Goal: Find specific page/section: Find specific page/section

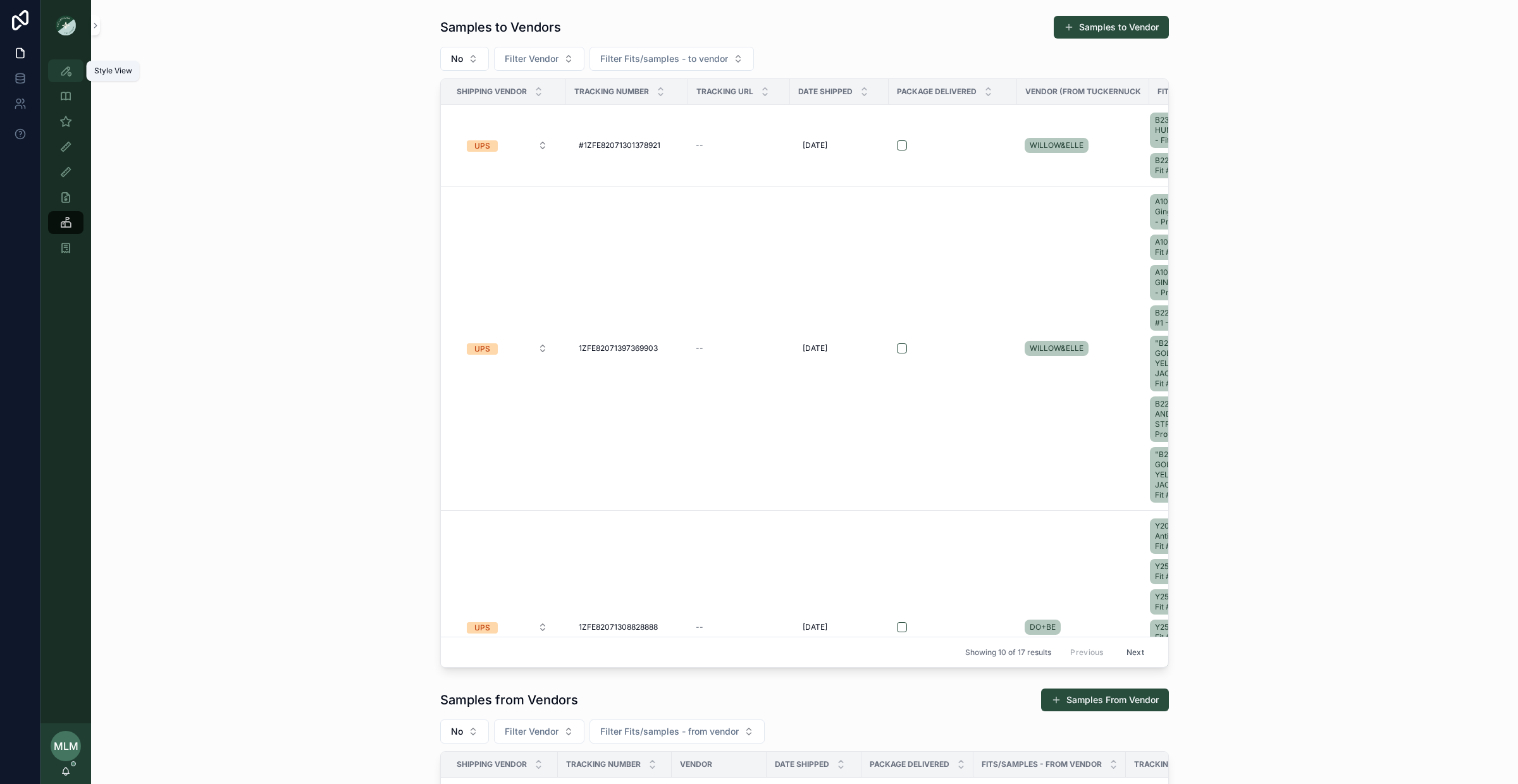
click at [58, 69] on div "Style View" at bounding box center [66, 71] width 21 height 21
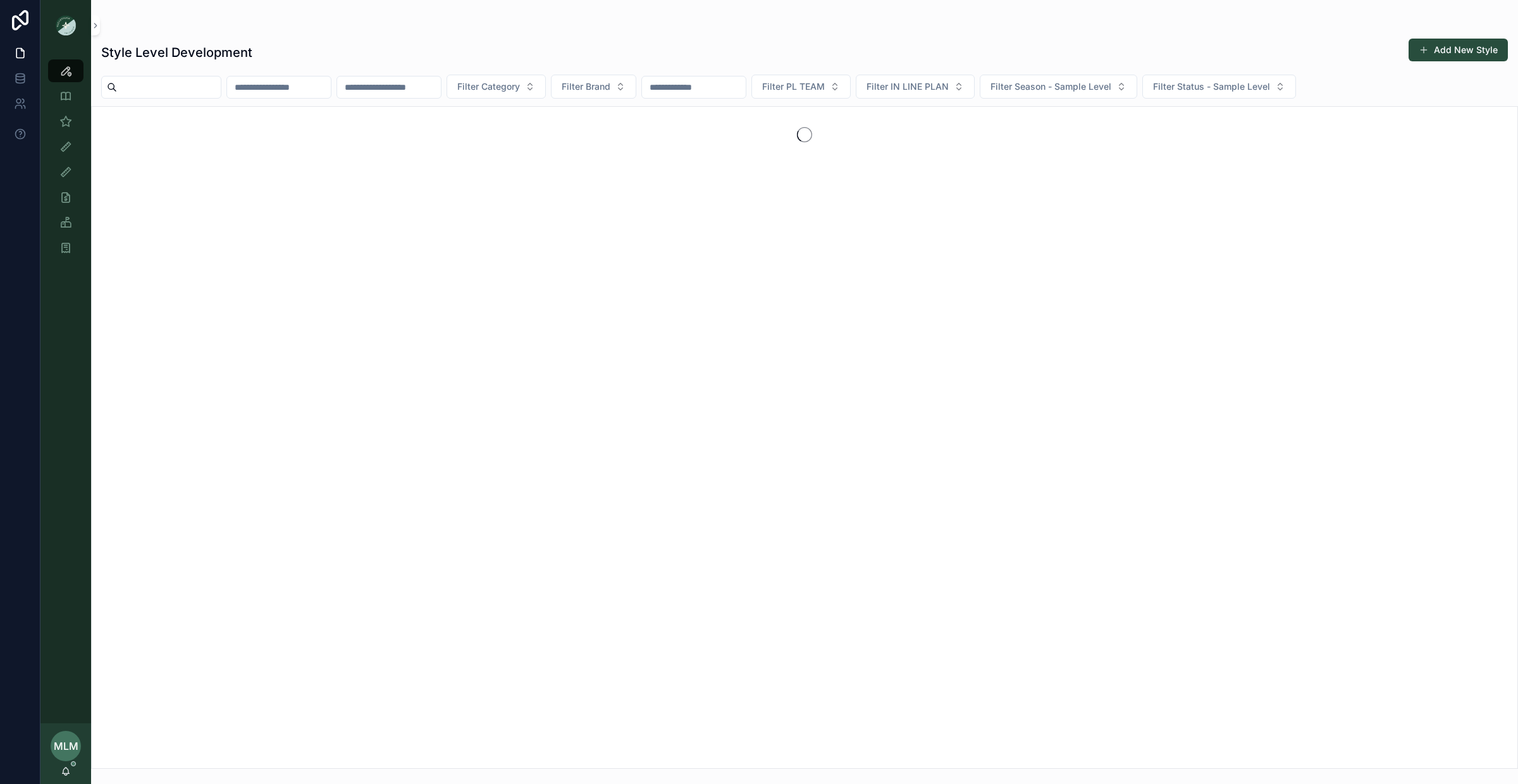
click at [713, 84] on input "scrollable content" at bounding box center [694, 87] width 103 height 18
click at [636, 88] on button "Filter Brand" at bounding box center [594, 86] width 86 height 24
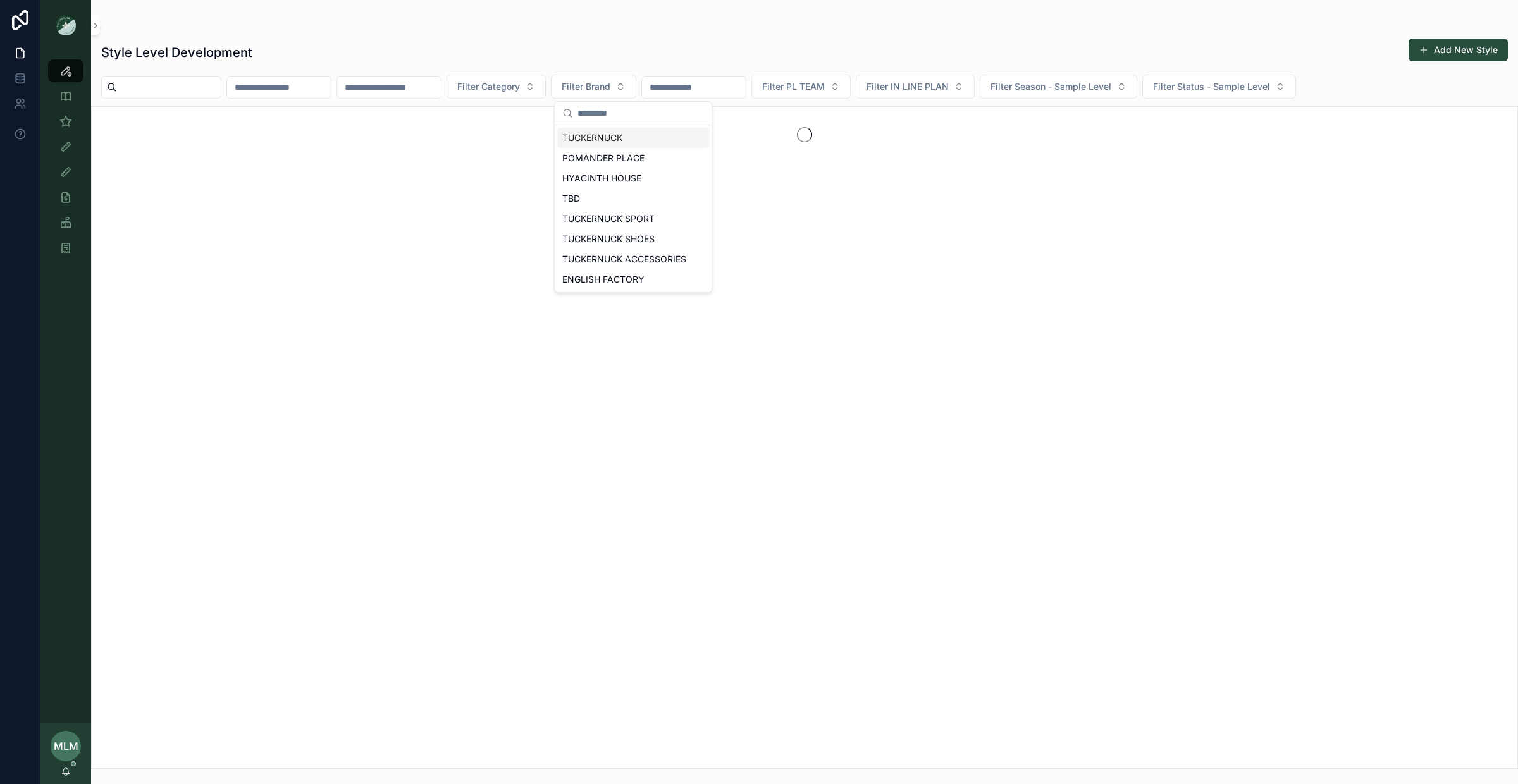
click at [620, 139] on div "TUCKERNUCK" at bounding box center [634, 138] width 152 height 21
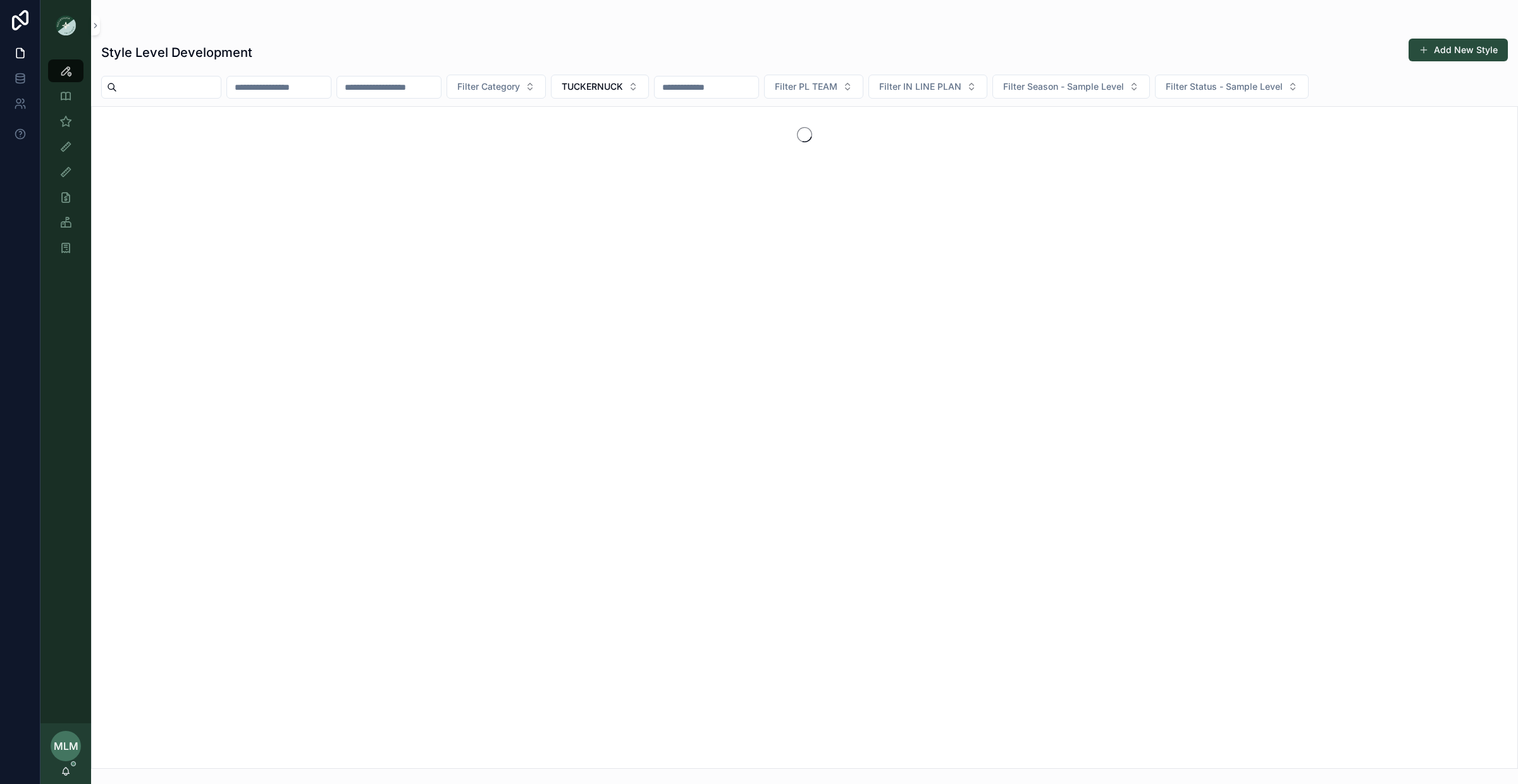
click at [737, 91] on input "scrollable content" at bounding box center [706, 87] width 103 height 18
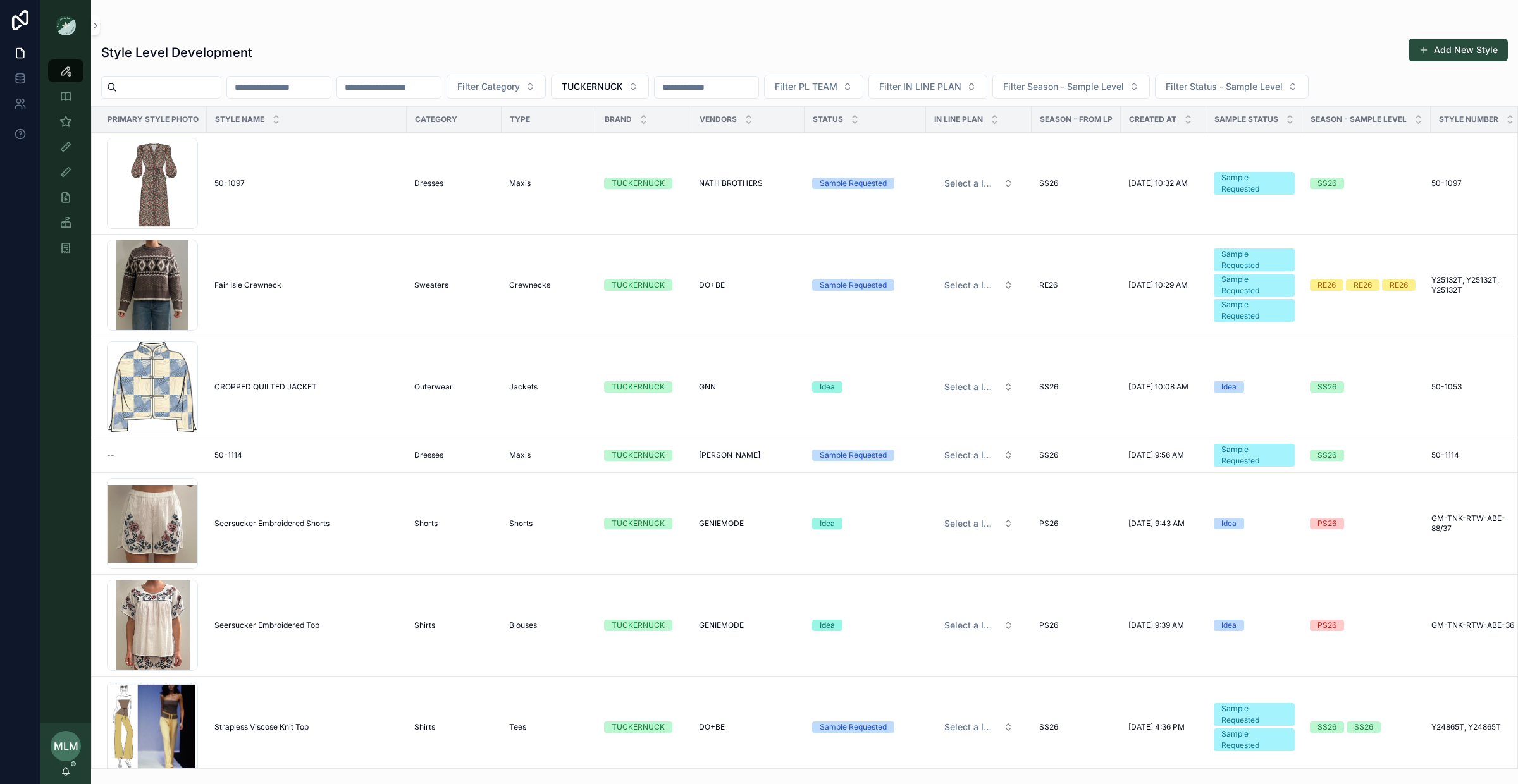
type input "******"
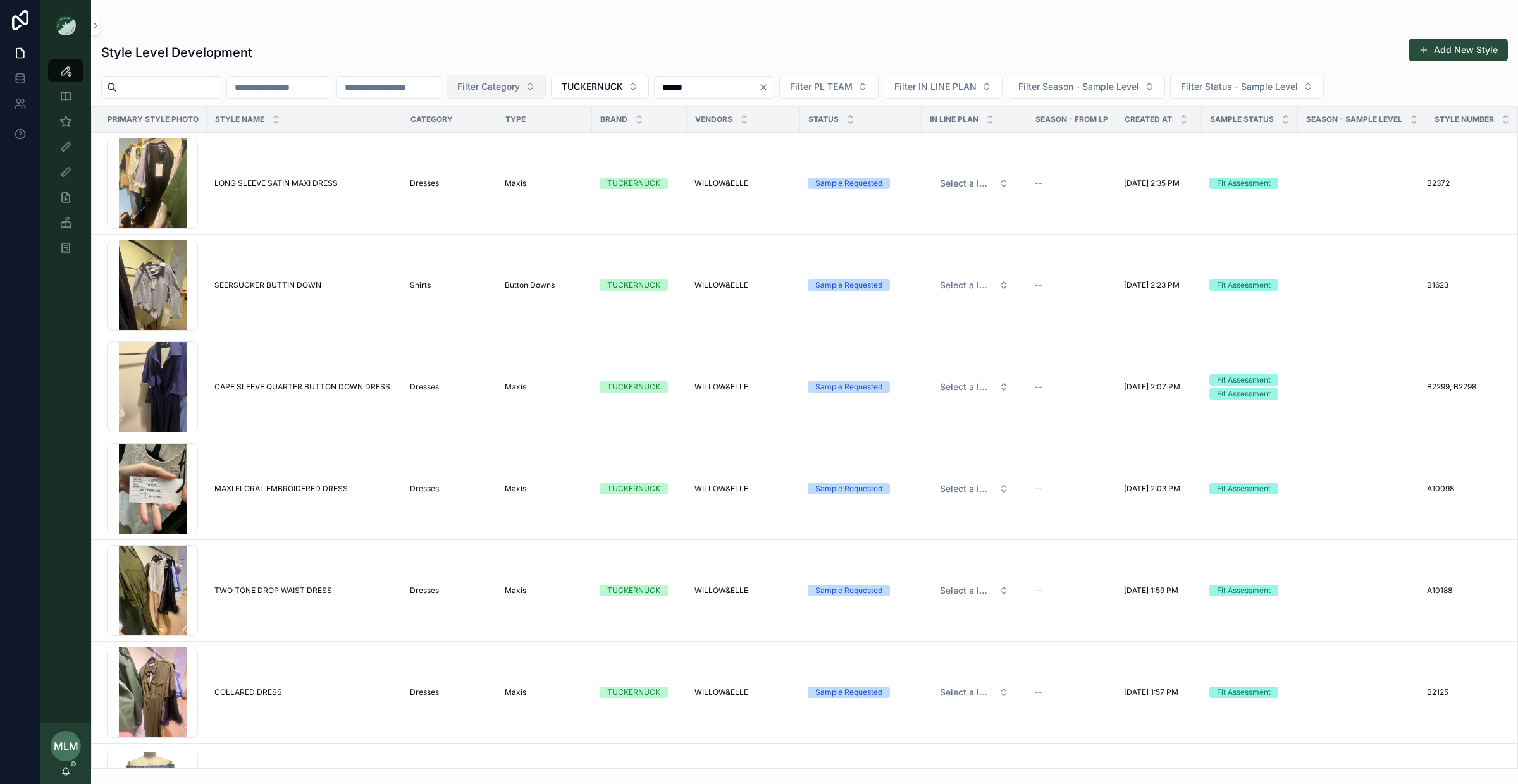
click at [520, 81] on span "Filter Category" at bounding box center [488, 86] width 62 height 13
click at [511, 213] on div "Dresses" at bounding box center [535, 208] width 152 height 21
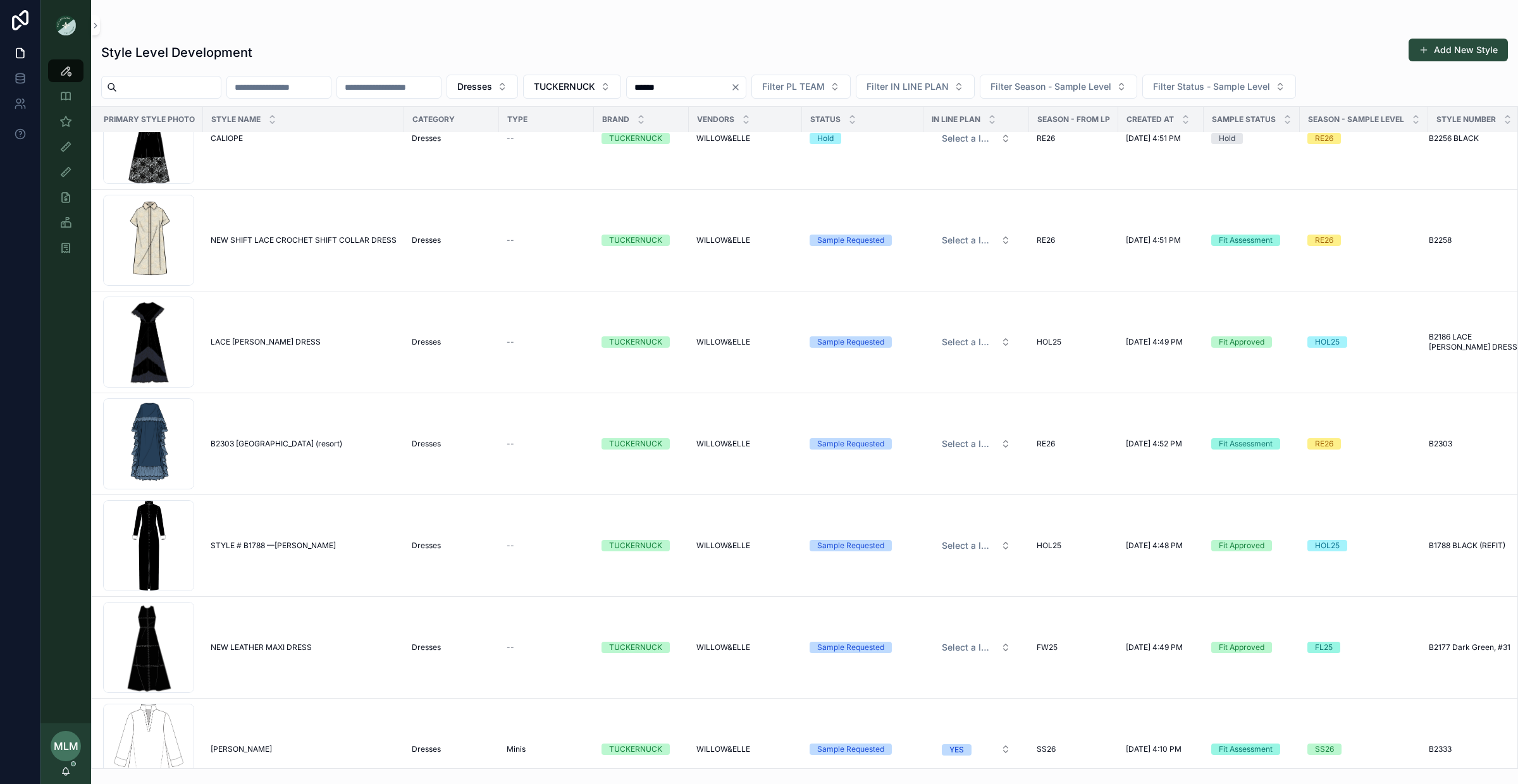
scroll to position [20274, 3]
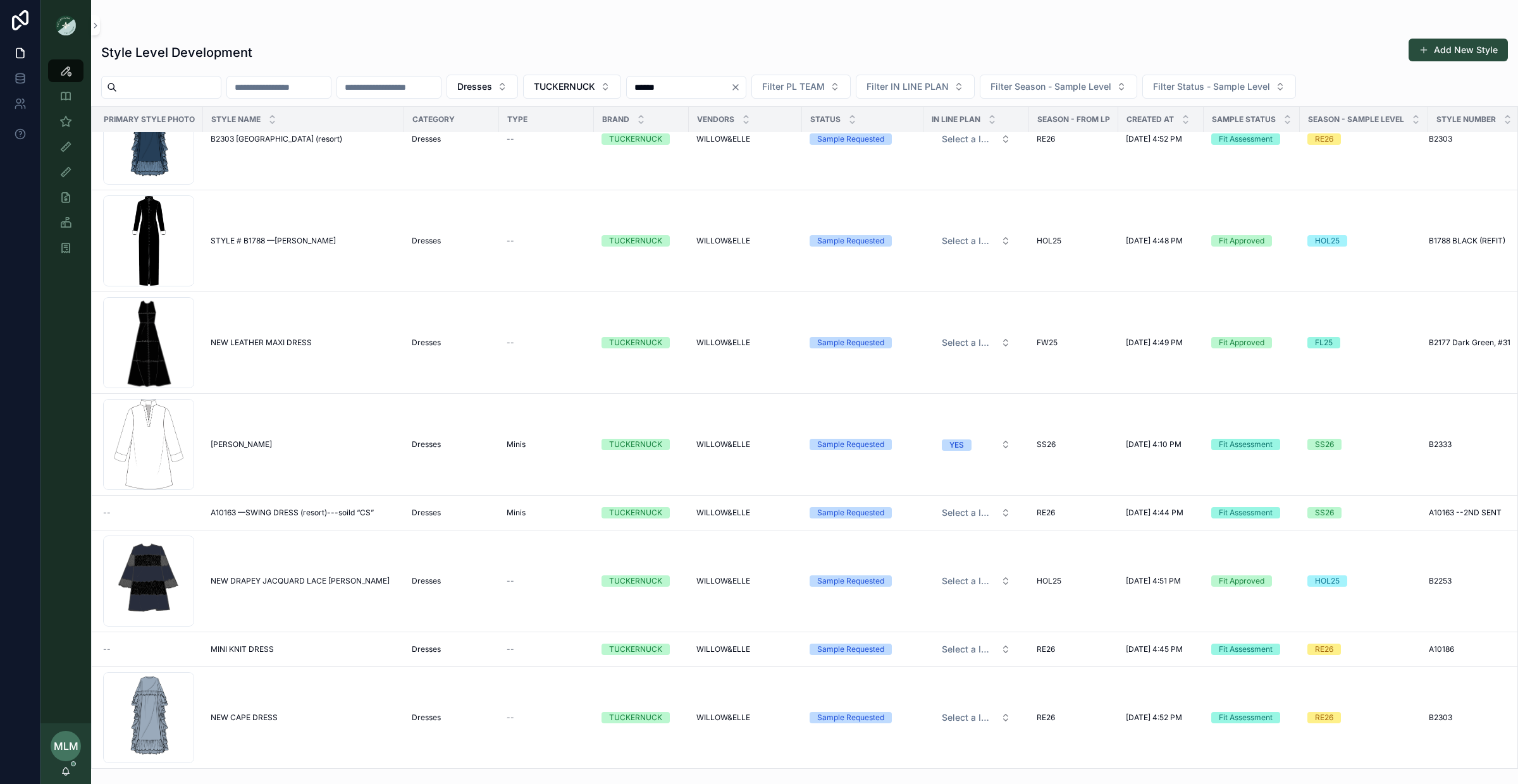
click at [747, 92] on div "******" at bounding box center [686, 87] width 121 height 23
click at [730, 92] on input "******" at bounding box center [678, 87] width 103 height 18
click at [741, 89] on icon "Clear" at bounding box center [735, 87] width 10 height 10
click at [730, 91] on input "scrollable content" at bounding box center [678, 87] width 103 height 18
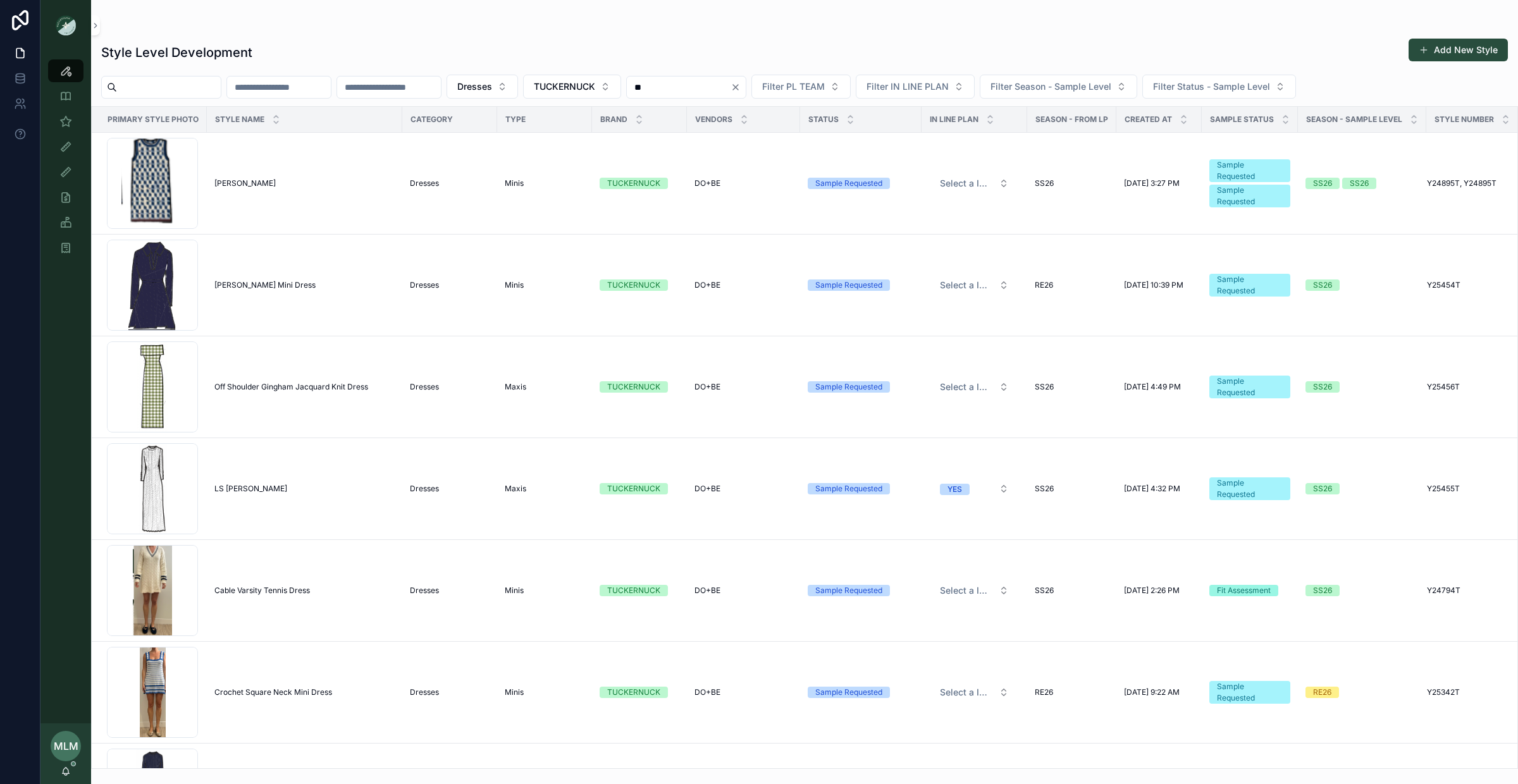
type input "**"
click at [746, 86] on button "Clear" at bounding box center [738, 87] width 15 height 10
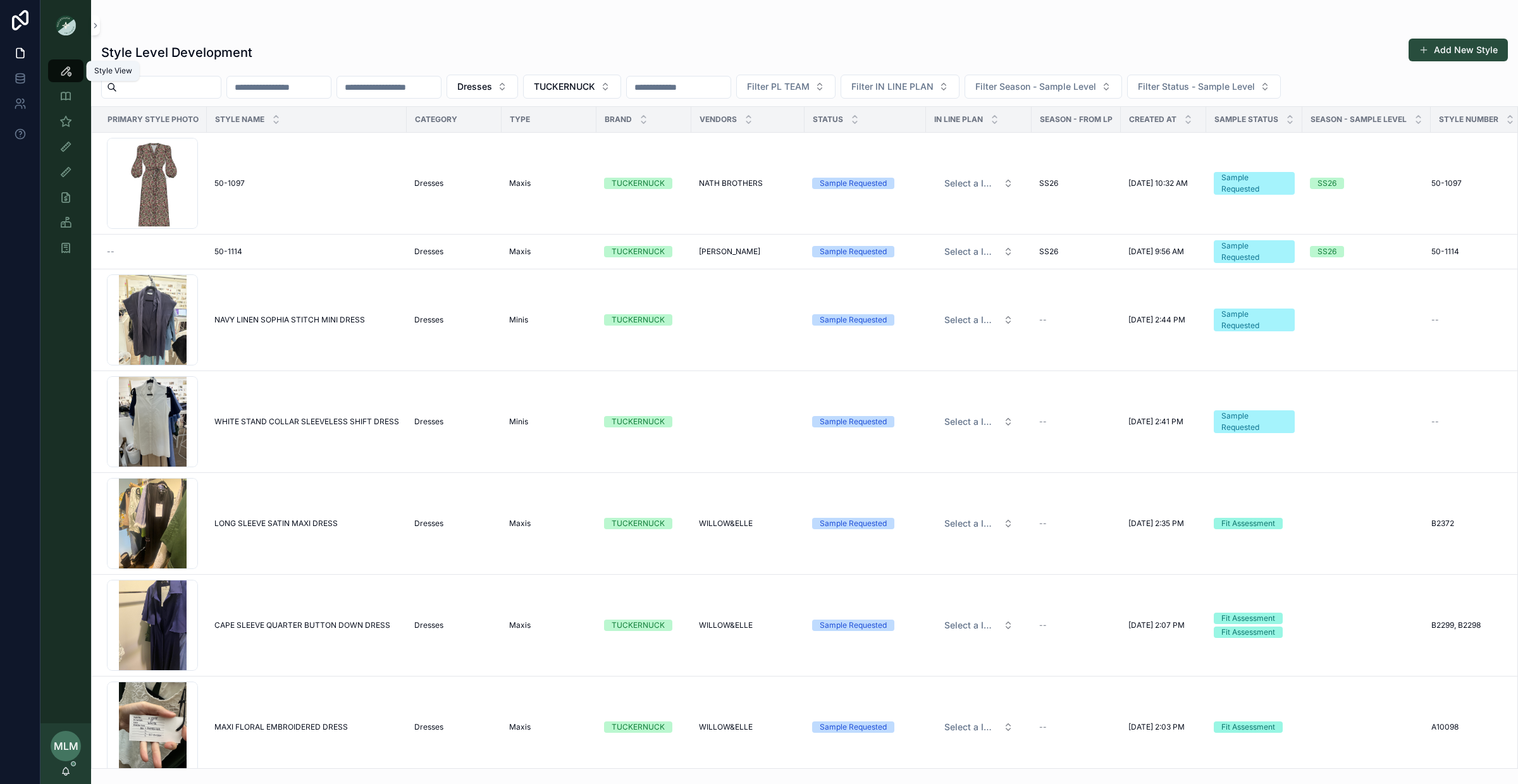
click at [61, 67] on icon "scrollable content" at bounding box center [66, 70] width 13 height 13
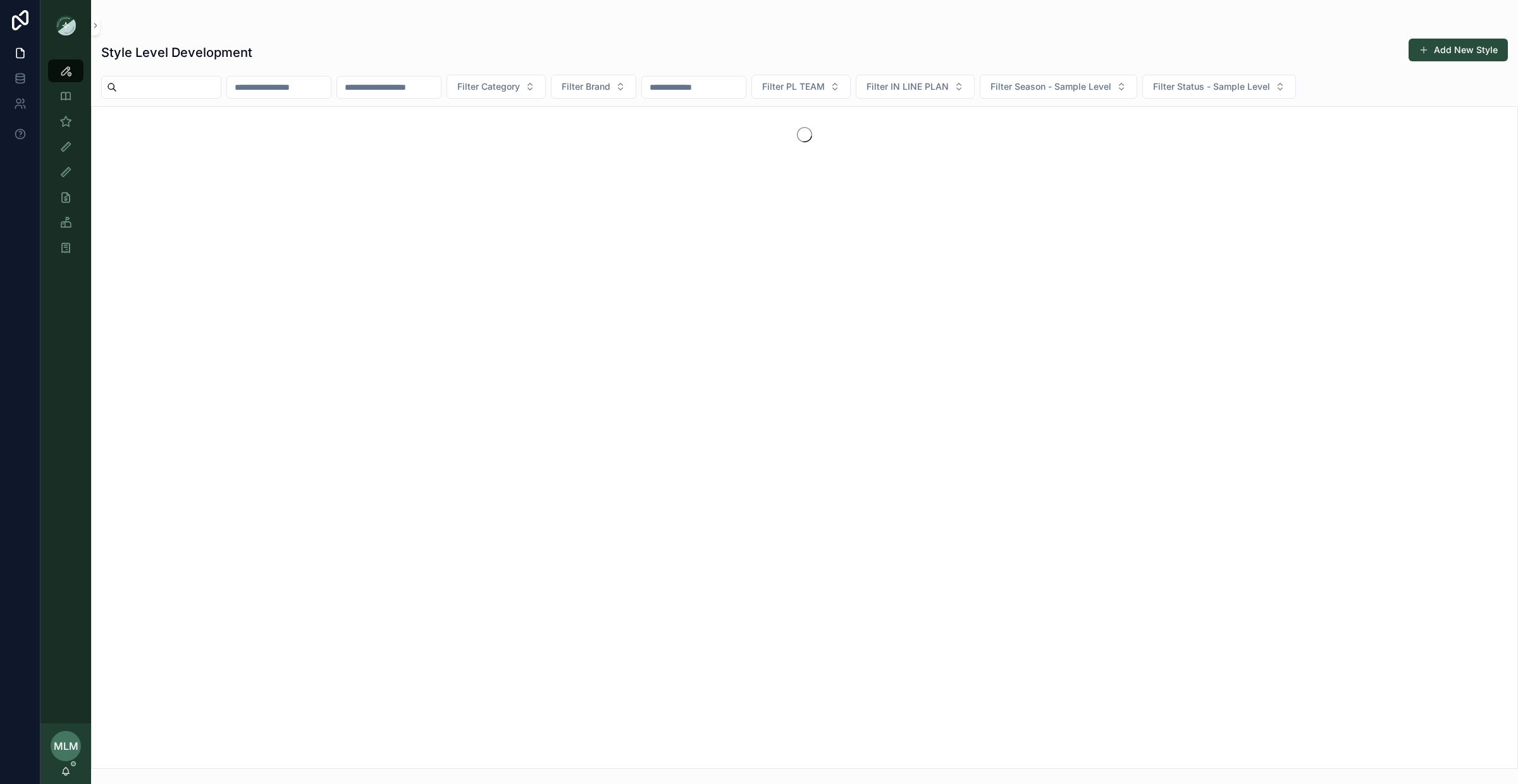
click at [378, 91] on input "scrollable content" at bounding box center [388, 87] width 103 height 18
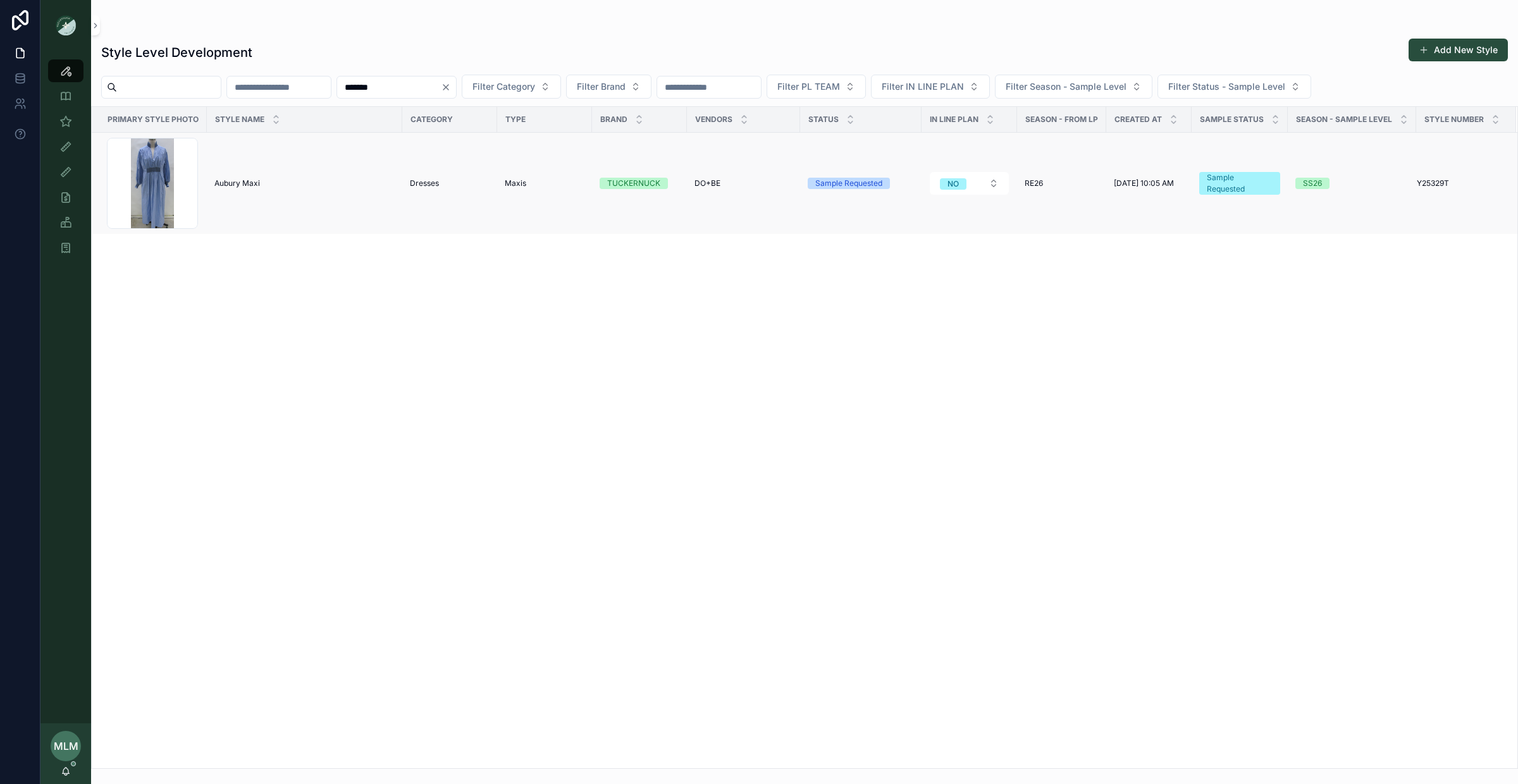
type input "*******"
click at [241, 180] on span "Aubury Maxi" at bounding box center [237, 184] width 45 height 10
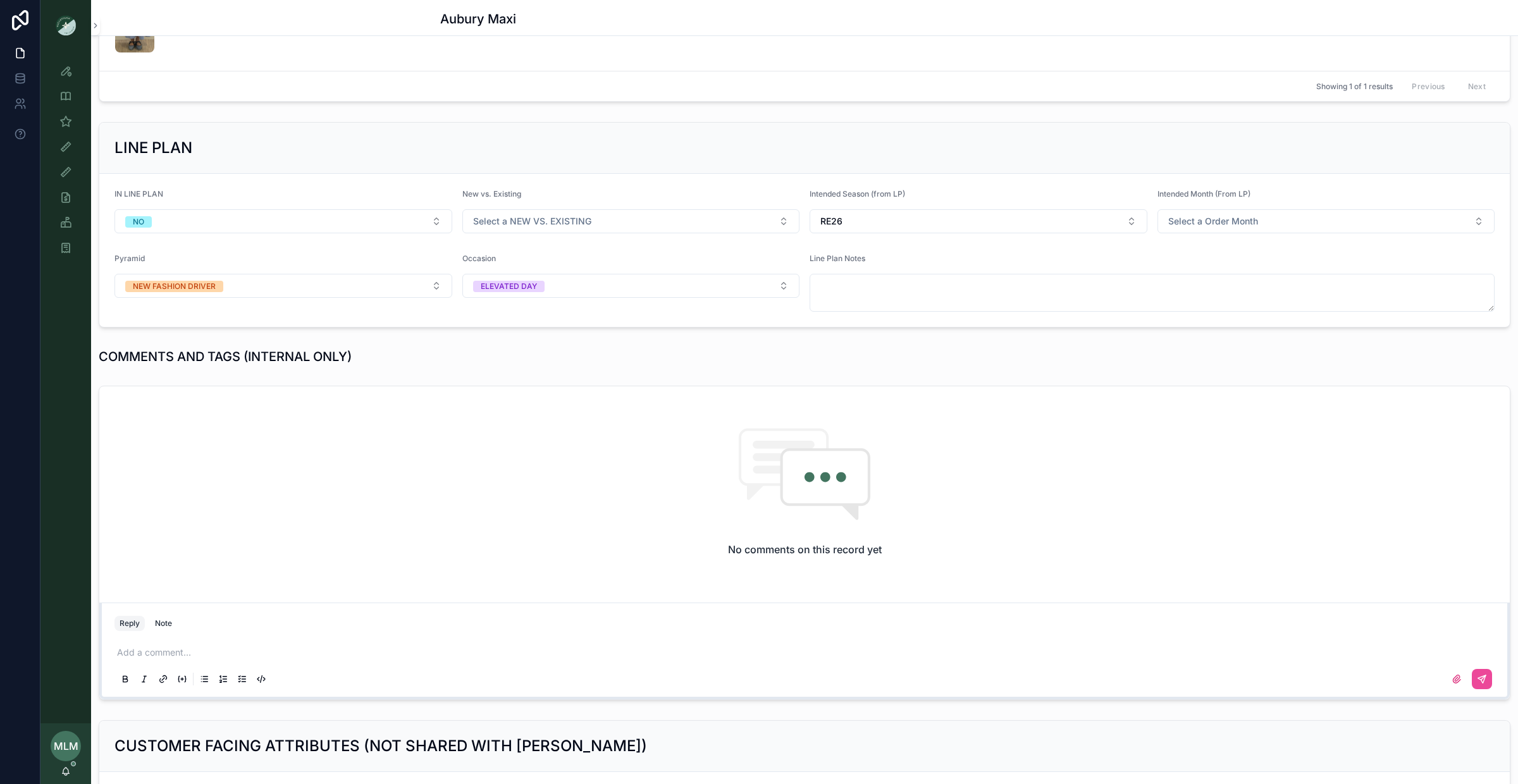
scroll to position [516, 0]
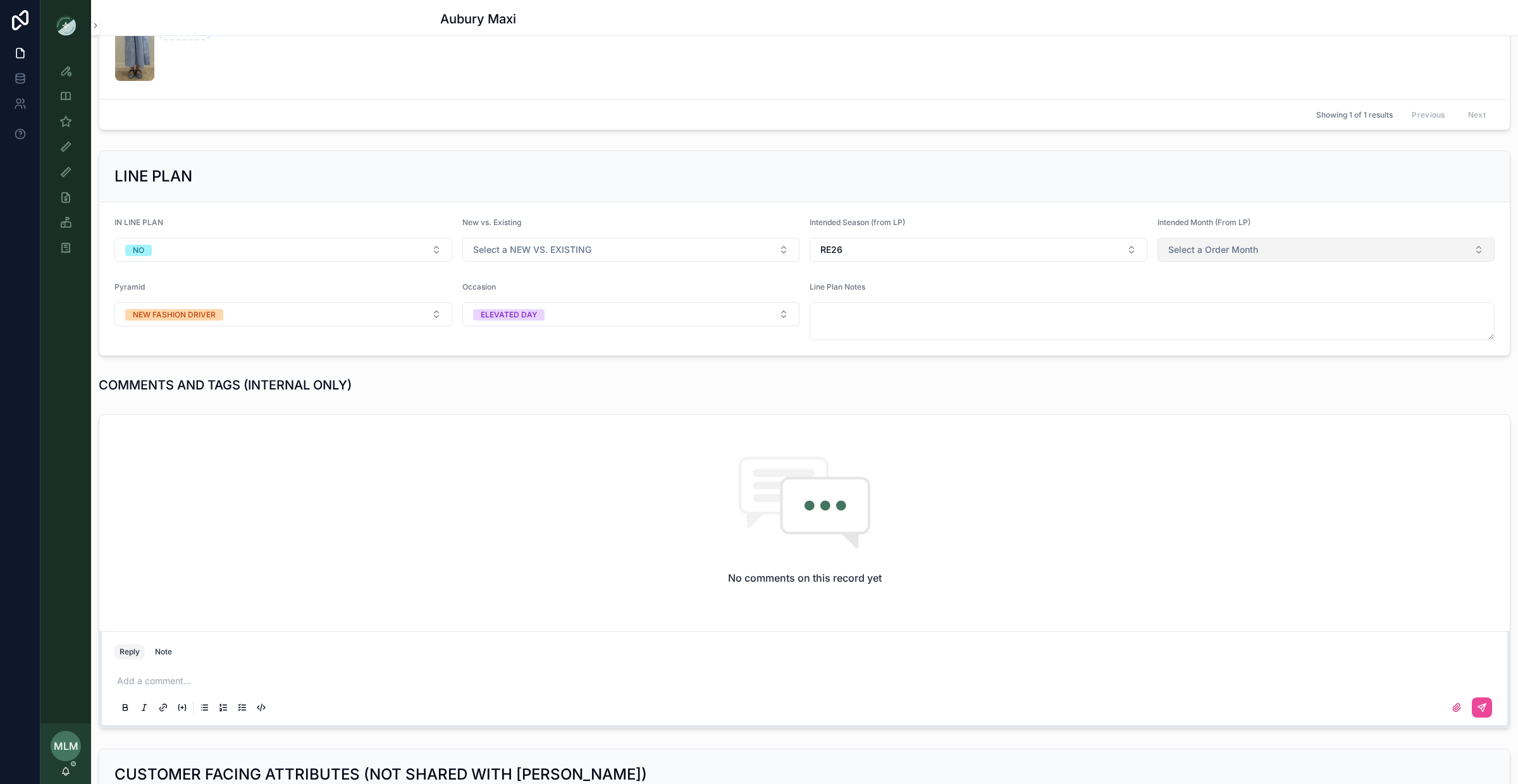
click at [1188, 245] on span "Select a Order Month" at bounding box center [1213, 250] width 90 height 13
click at [1200, 321] on div "FEBRUARY" at bounding box center [1193, 320] width 40 height 11
click at [854, 255] on button "RE26" at bounding box center [978, 250] width 338 height 24
click at [844, 449] on div "PS26" at bounding box center [978, 447] width 331 height 21
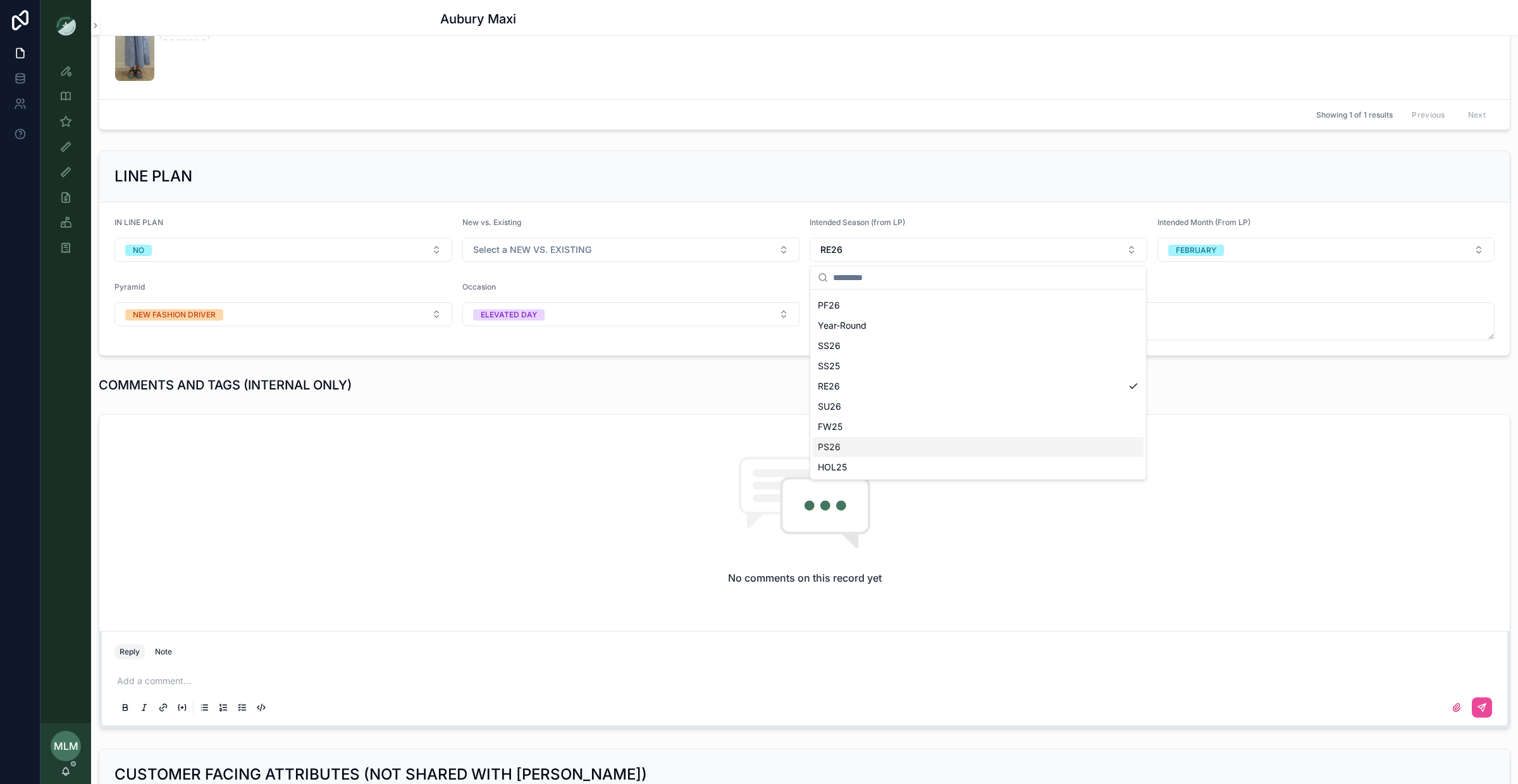
scroll to position [0, 0]
click at [775, 377] on div "COMMENTS AND TAGS (INTERNAL ONLY)" at bounding box center [447, 385] width 699 height 18
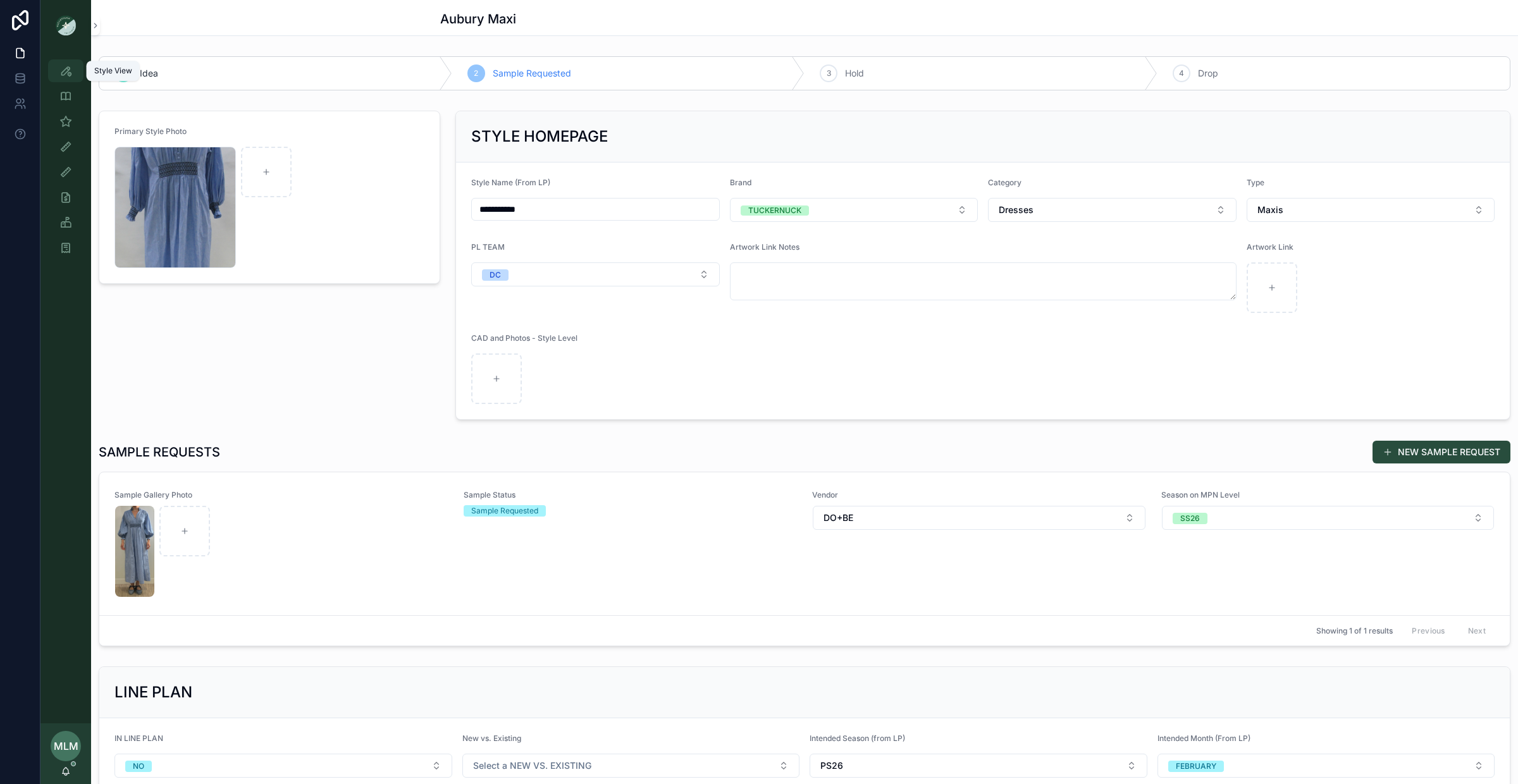
click at [60, 72] on icon "scrollable content" at bounding box center [66, 70] width 13 height 13
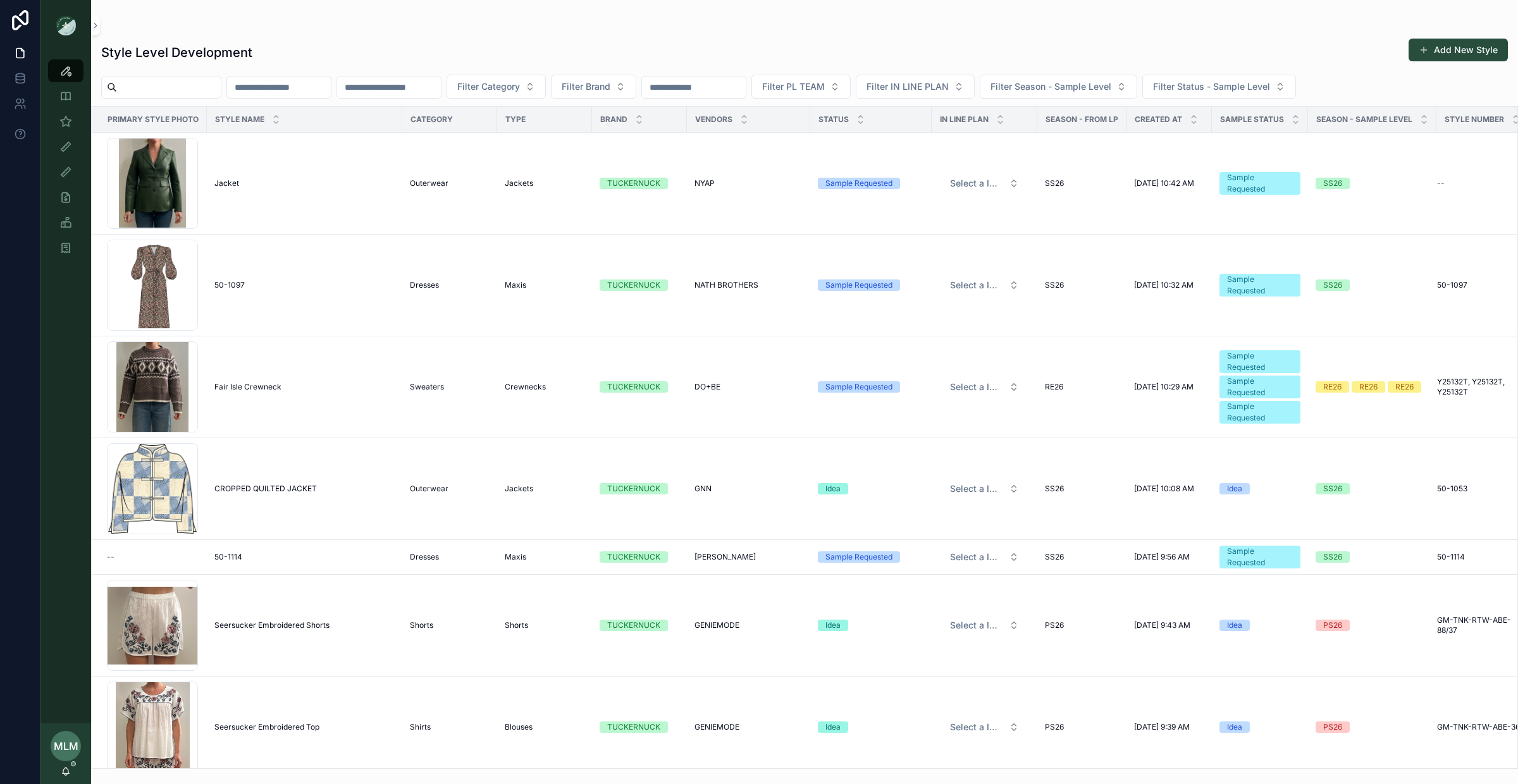
click at [422, 85] on input "scrollable content" at bounding box center [388, 87] width 103 height 18
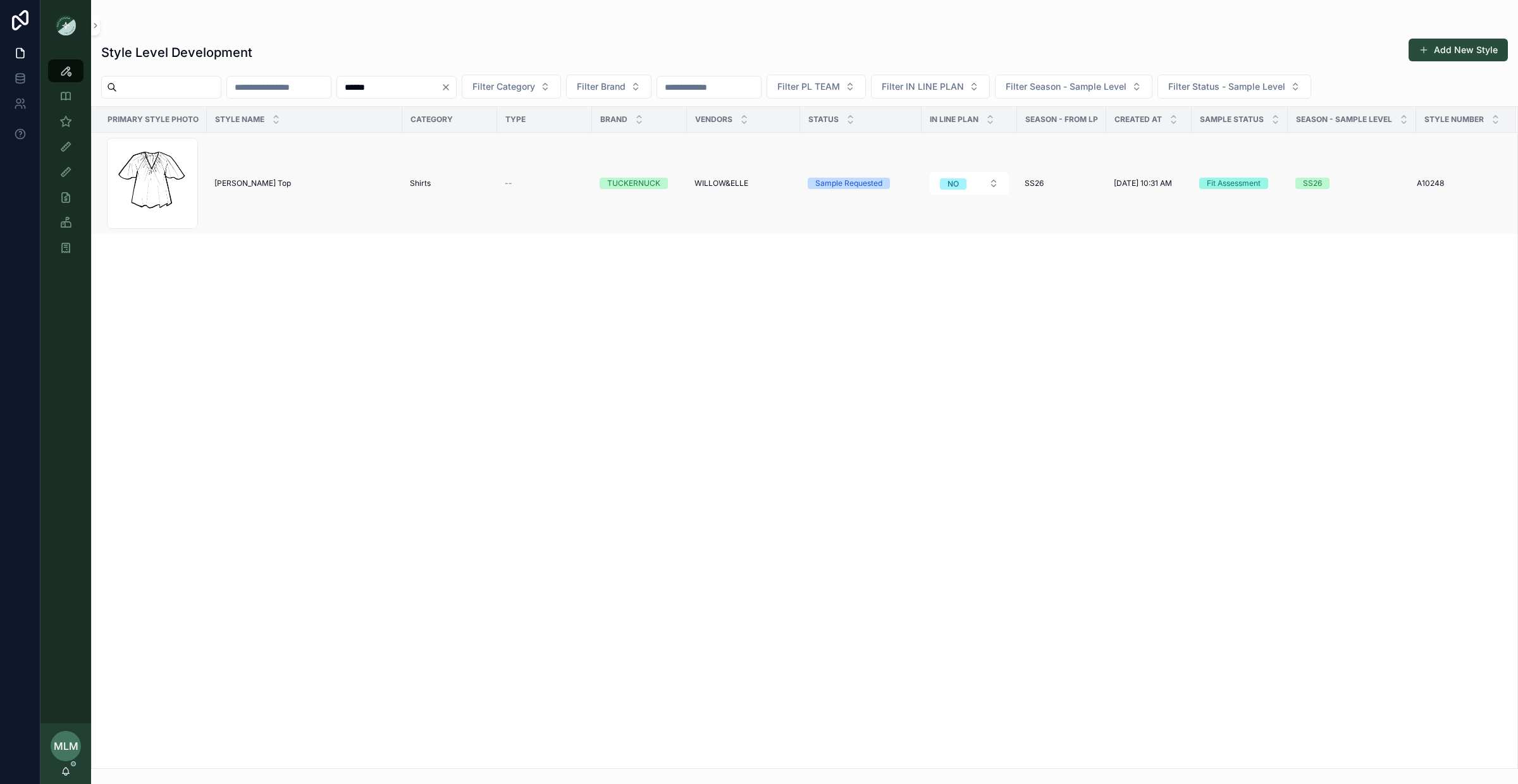
type input "******"
click at [228, 189] on td "[PERSON_NAME] Top [PERSON_NAME] Top" at bounding box center [304, 183] width 196 height 102
click at [228, 184] on span "[PERSON_NAME] Top" at bounding box center [252, 184] width 76 height 10
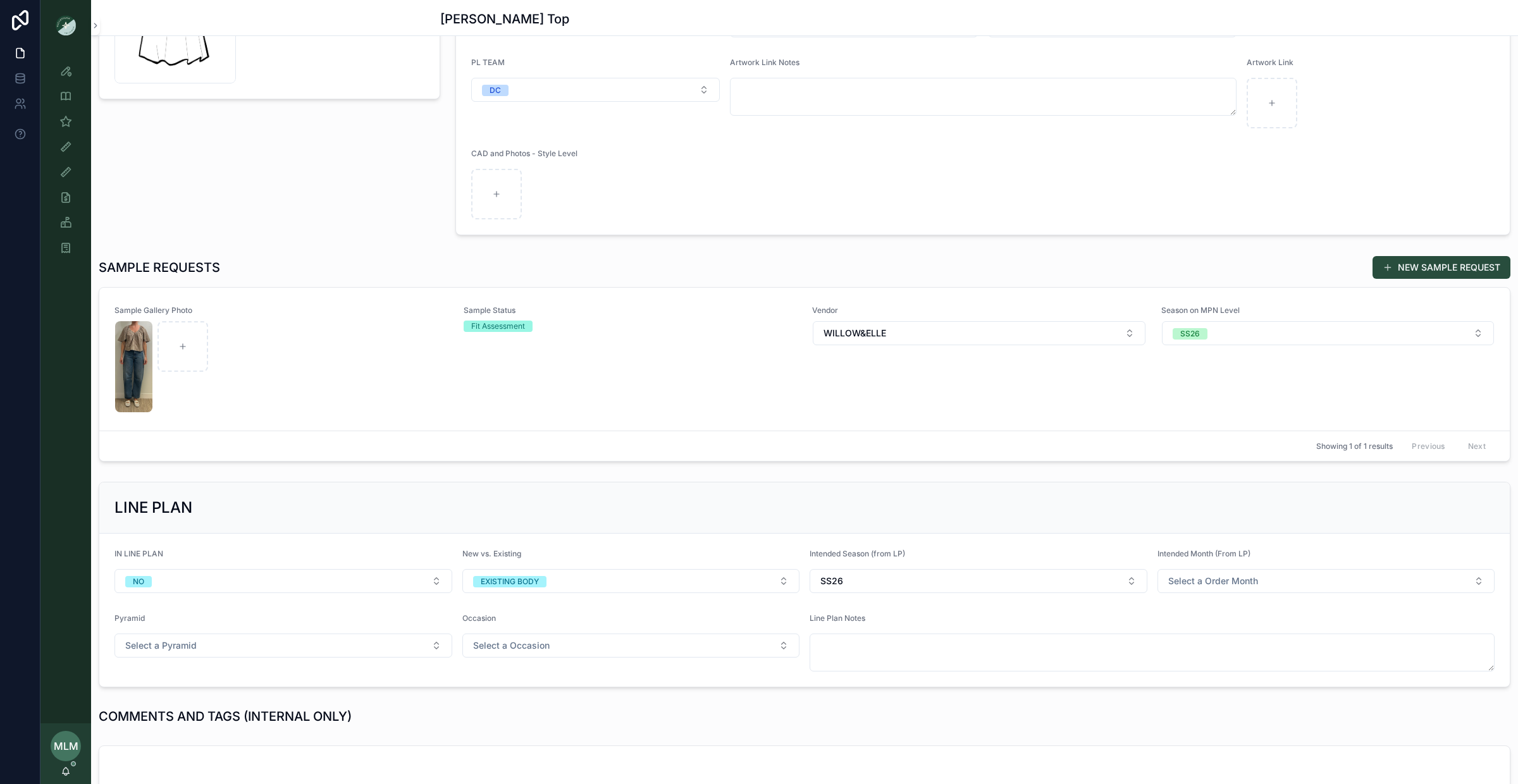
scroll to position [190, 0]
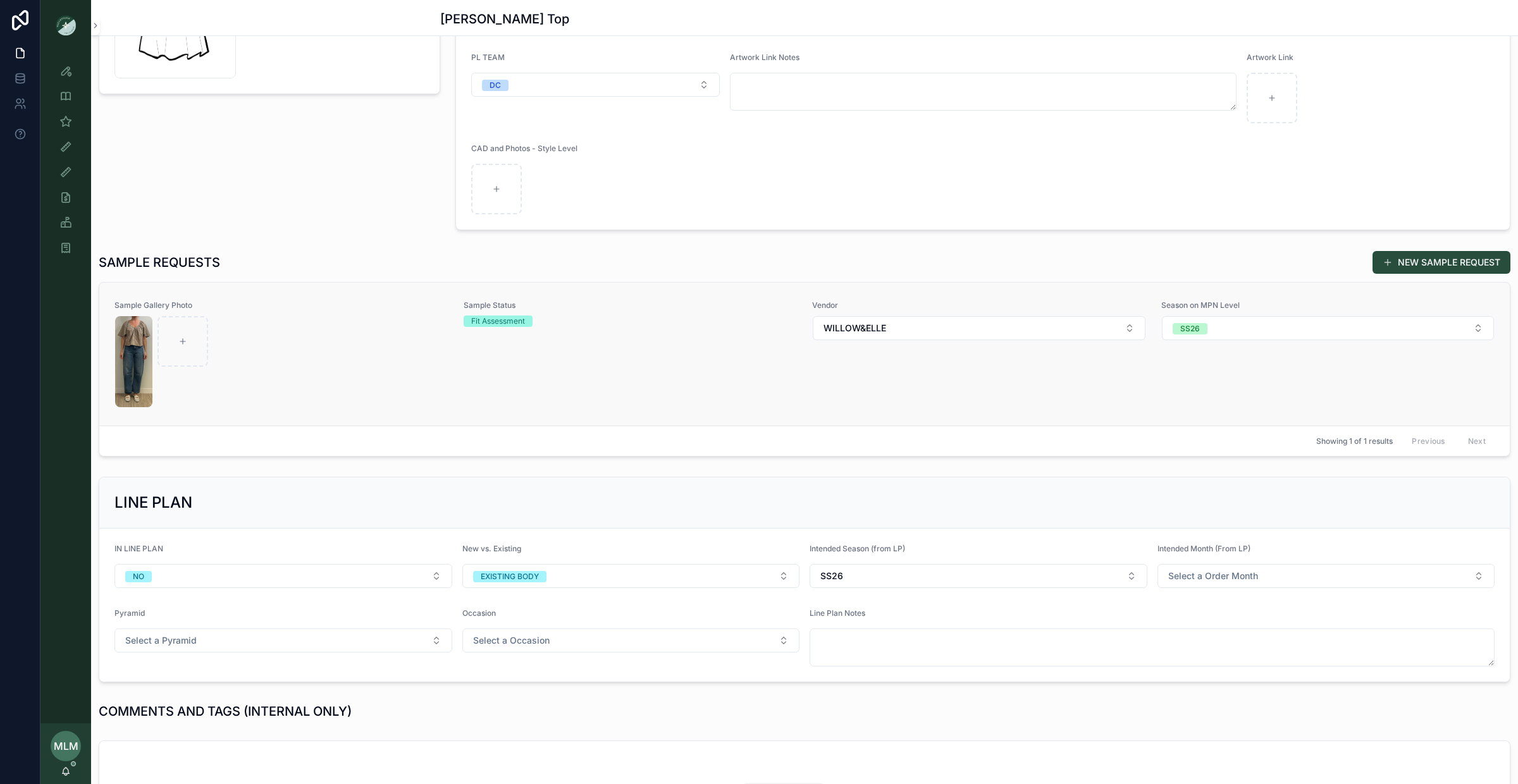
click at [324, 379] on div "scrollable content" at bounding box center [281, 362] width 333 height 91
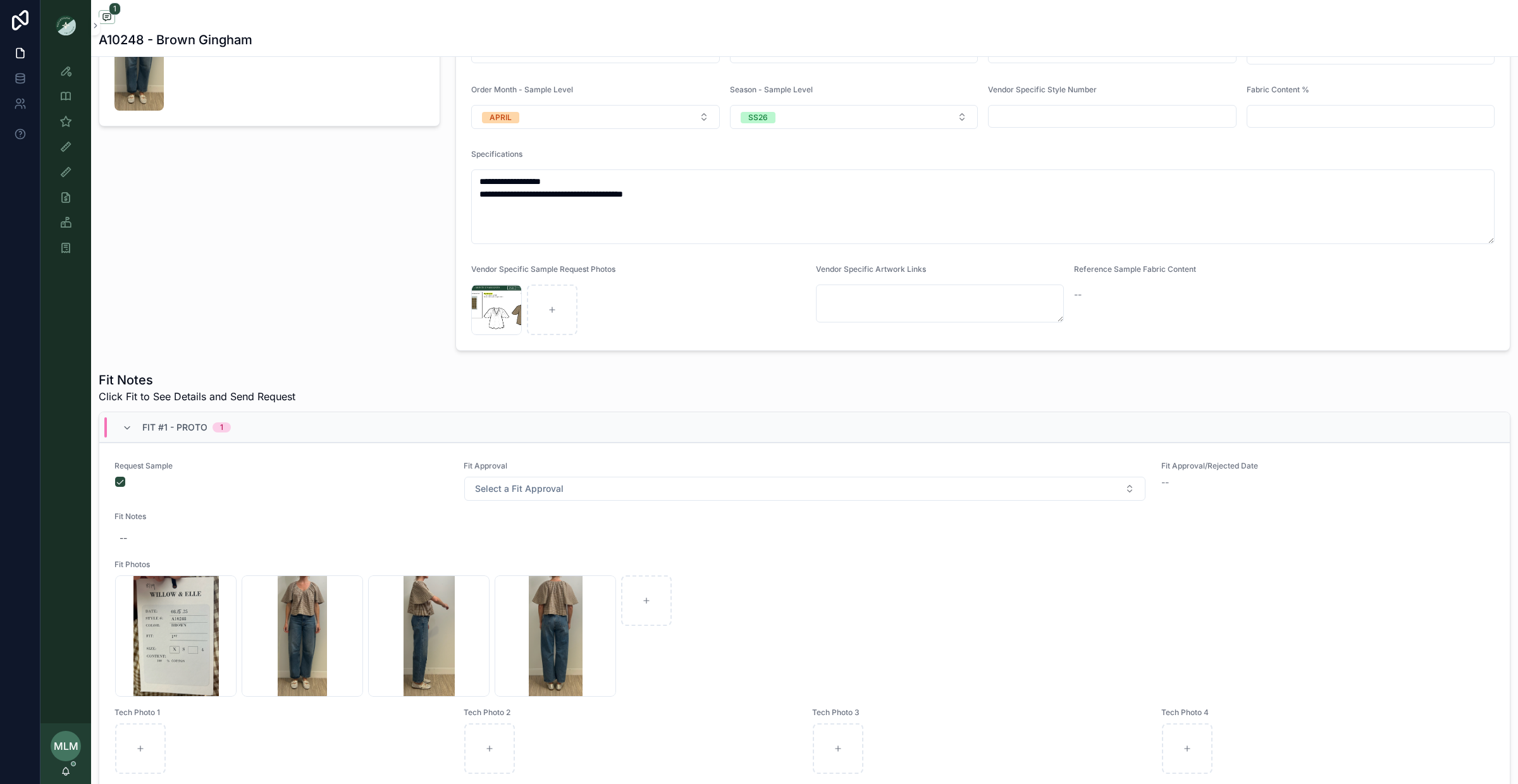
scroll to position [259, 0]
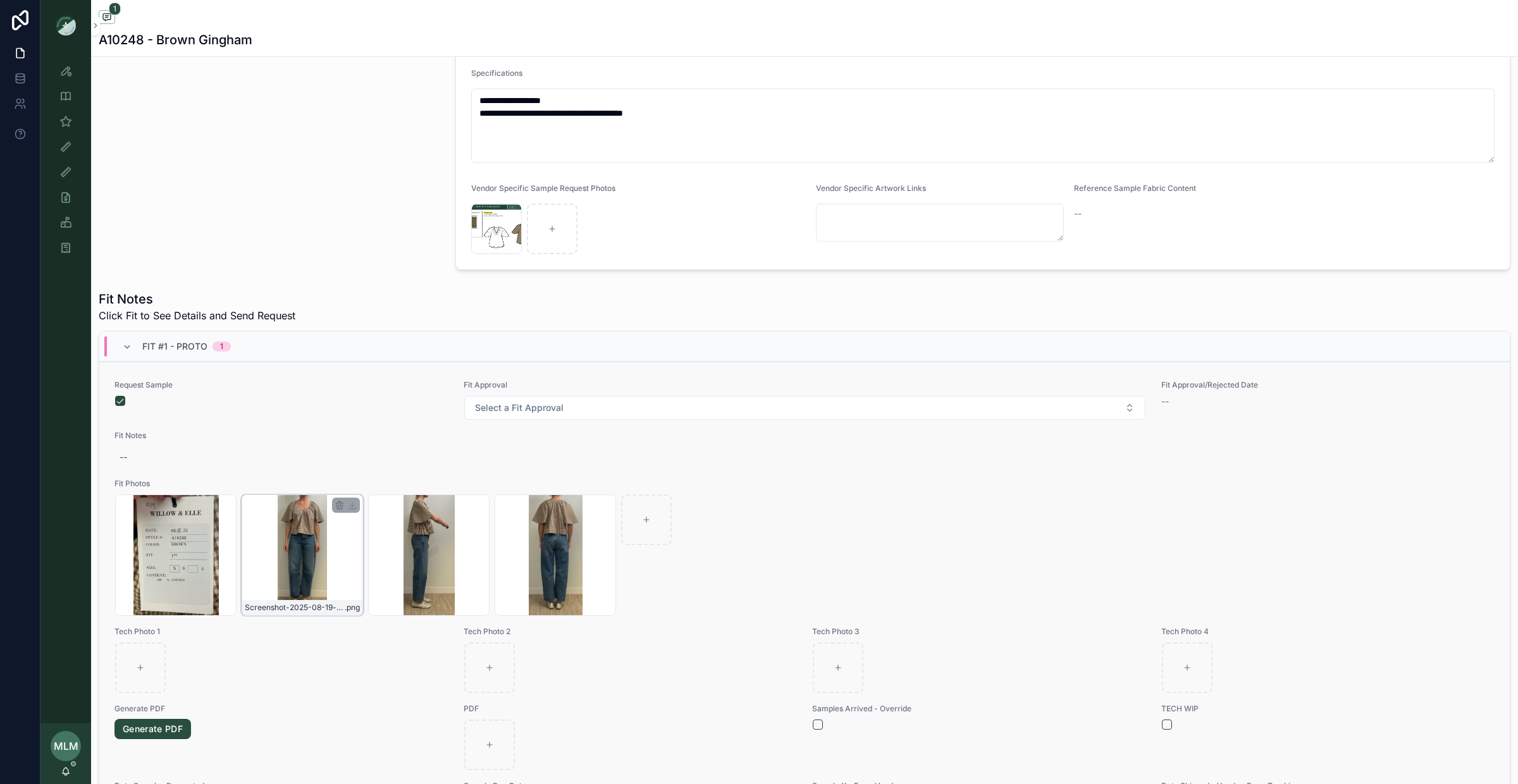
click at [310, 540] on div "Screenshot-2025-08-19-at-4.52.05-PM .png" at bounding box center [303, 555] width 121 height 121
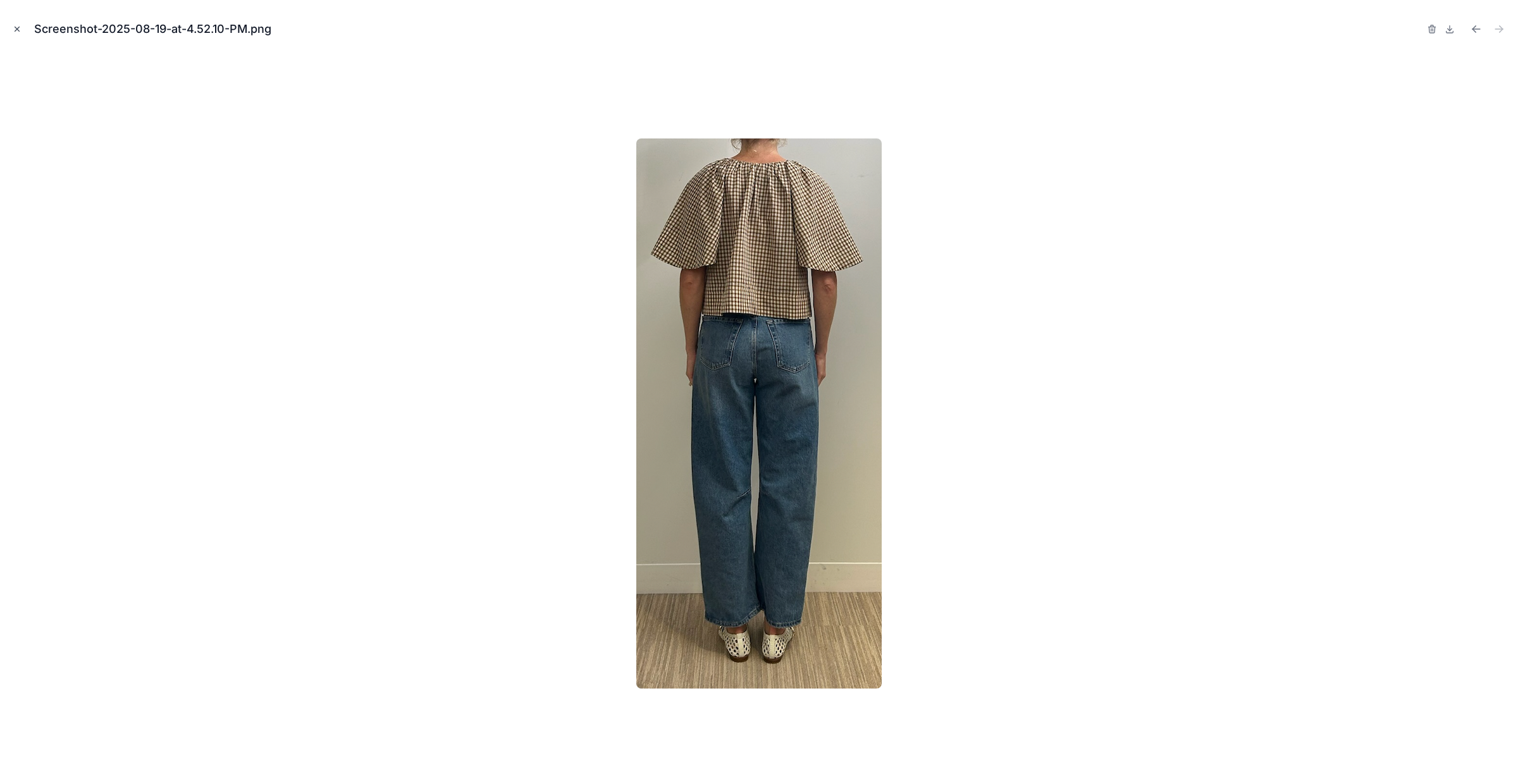
click at [21, 32] on icon "Close modal" at bounding box center [17, 29] width 9 height 9
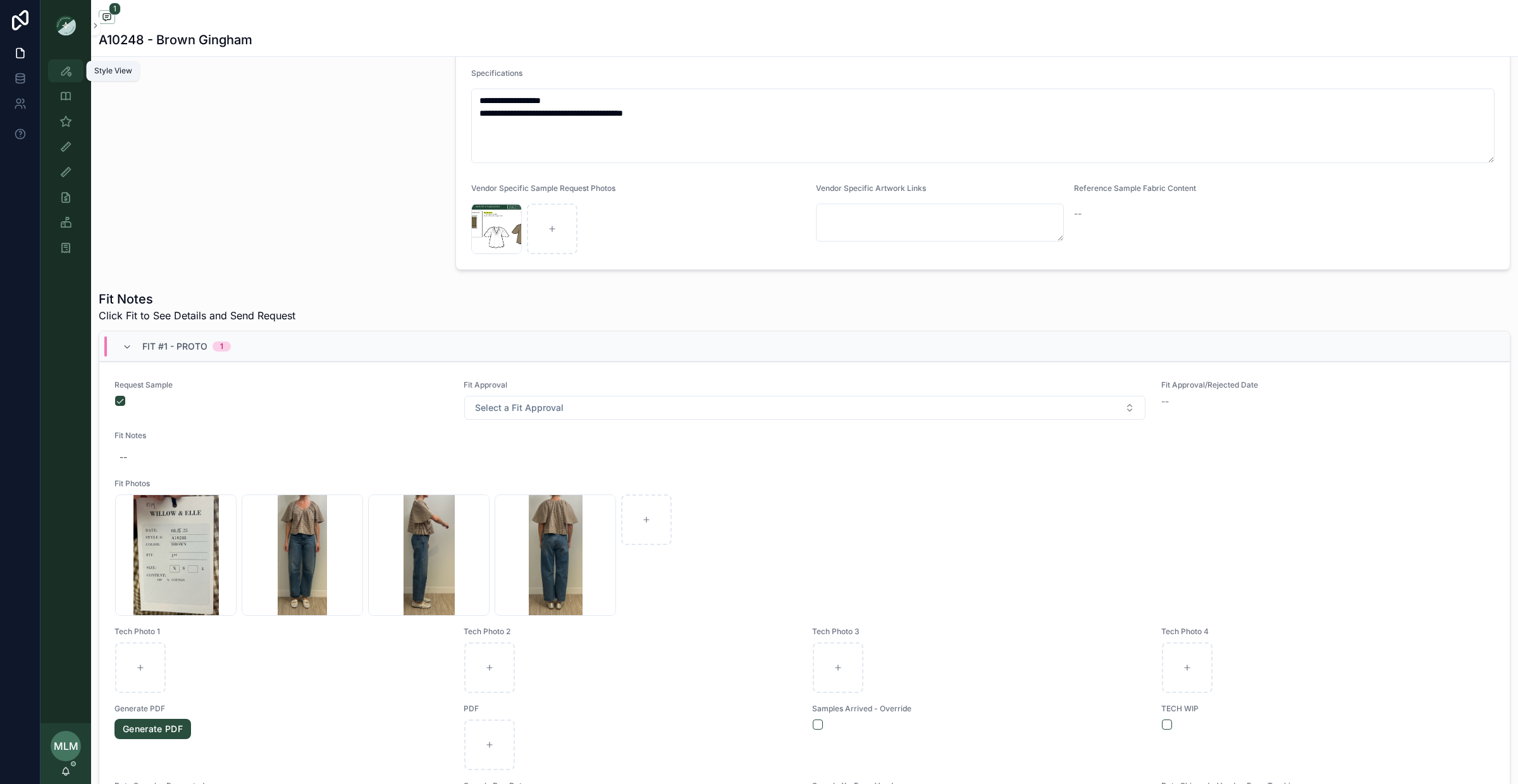
click at [76, 71] on link "Style View" at bounding box center [65, 71] width 35 height 23
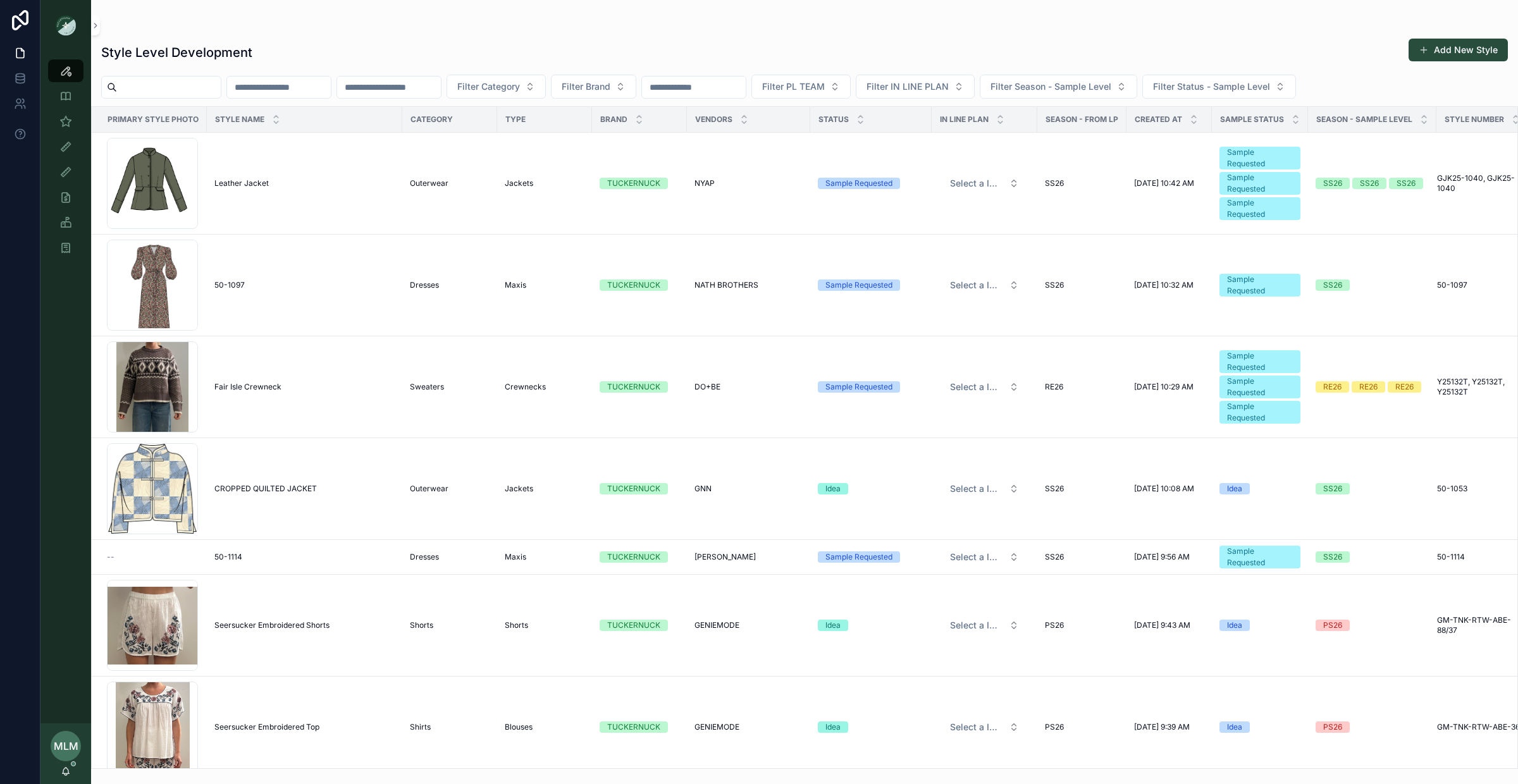
click at [388, 91] on input "scrollable content" at bounding box center [388, 87] width 103 height 18
click at [299, 88] on input "scrollable content" at bounding box center [279, 87] width 103 height 18
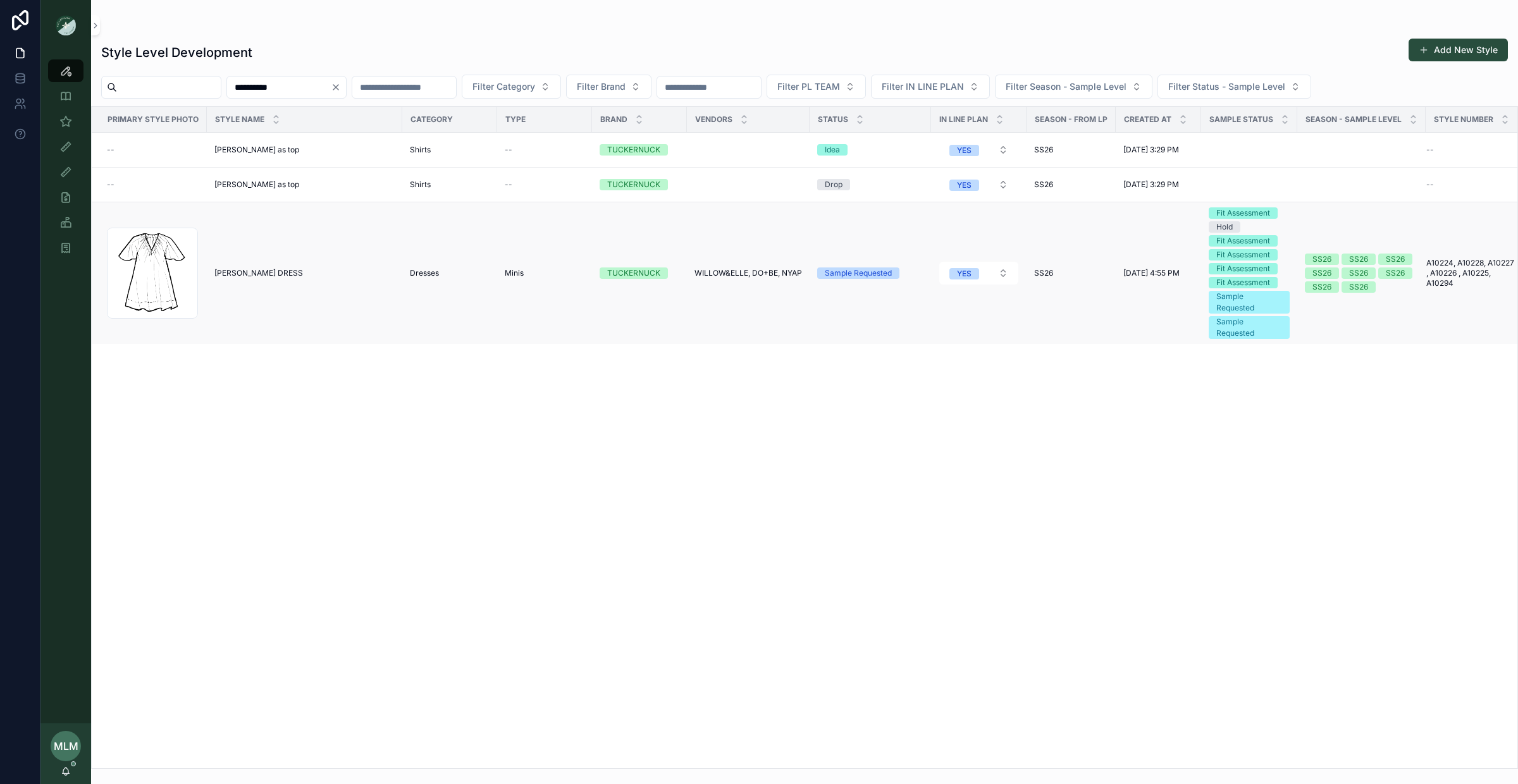
type input "**********"
click at [240, 278] on span "[PERSON_NAME] DRESS" at bounding box center [259, 274] width 89 height 10
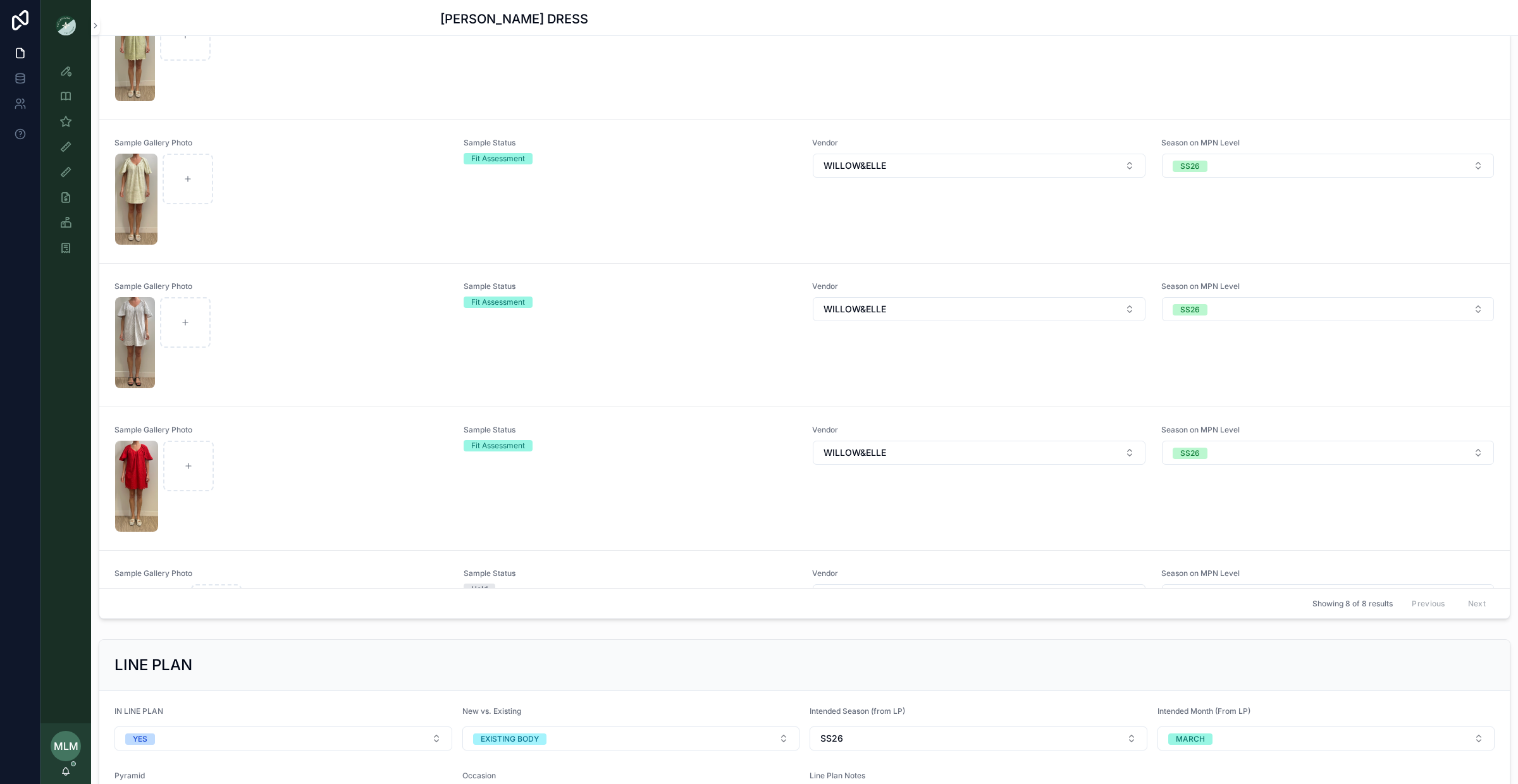
scroll to position [516, 0]
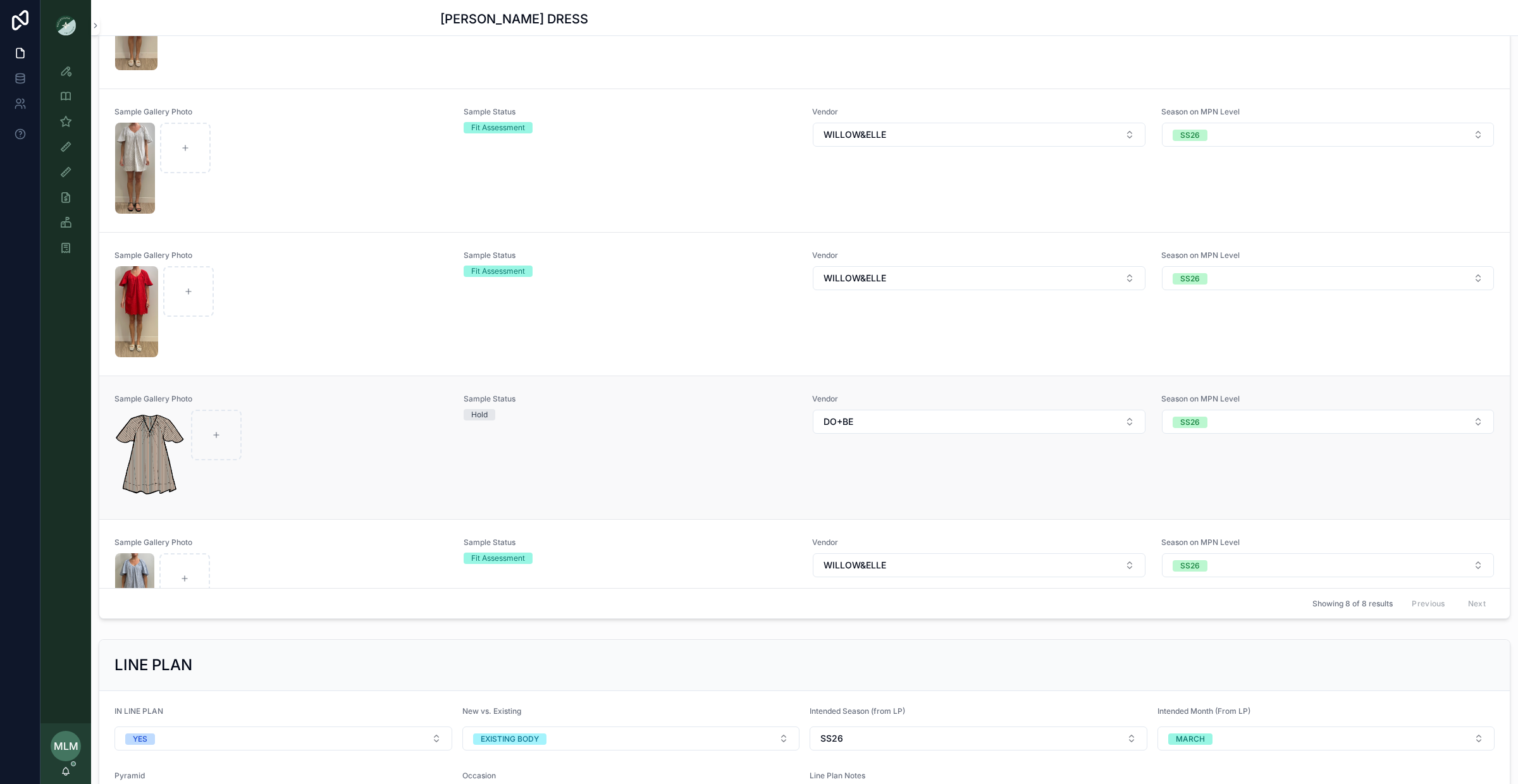
click at [352, 459] on div "scrollable content" at bounding box center [281, 455] width 333 height 91
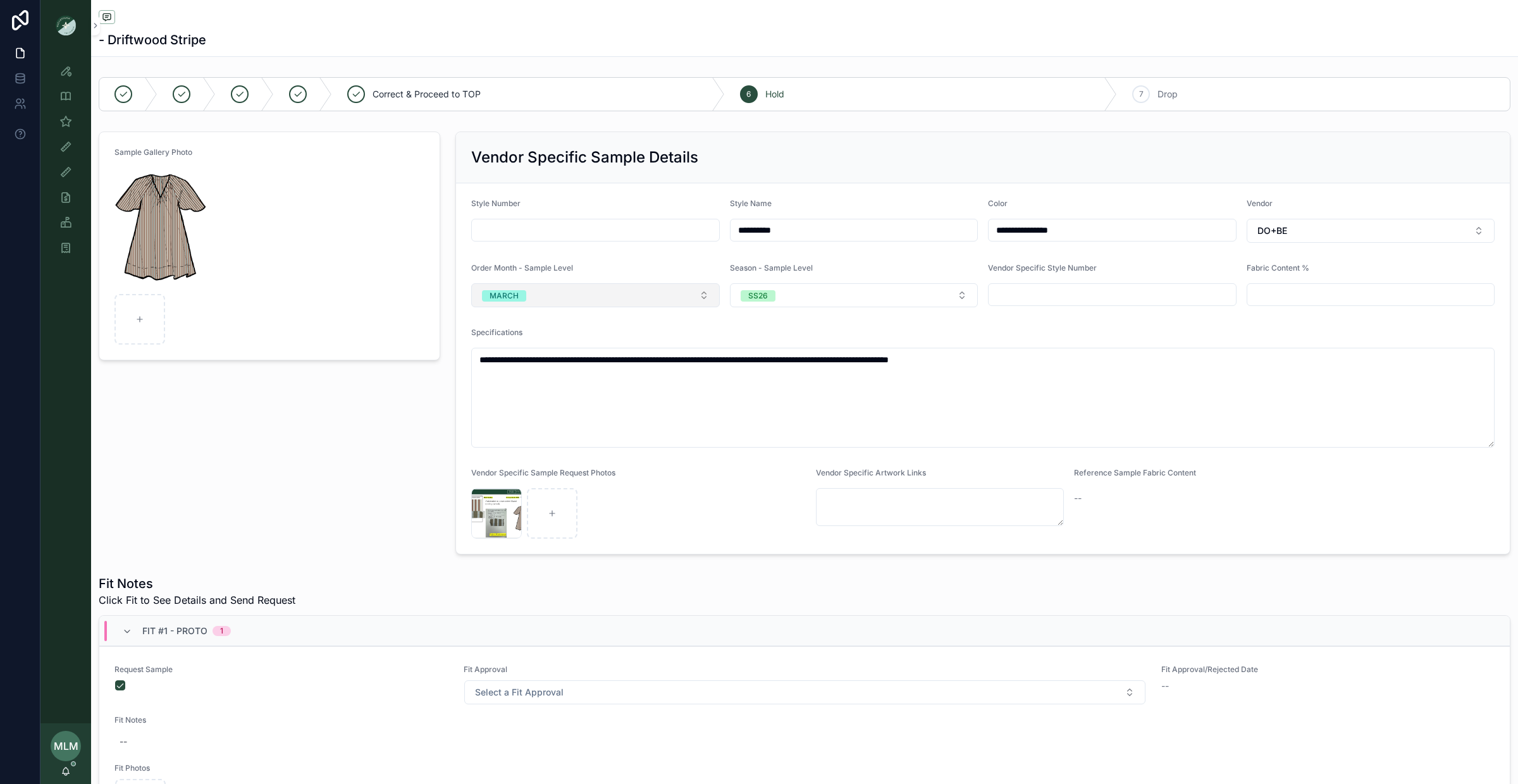
click at [519, 300] on span "MARCH" at bounding box center [505, 296] width 44 height 11
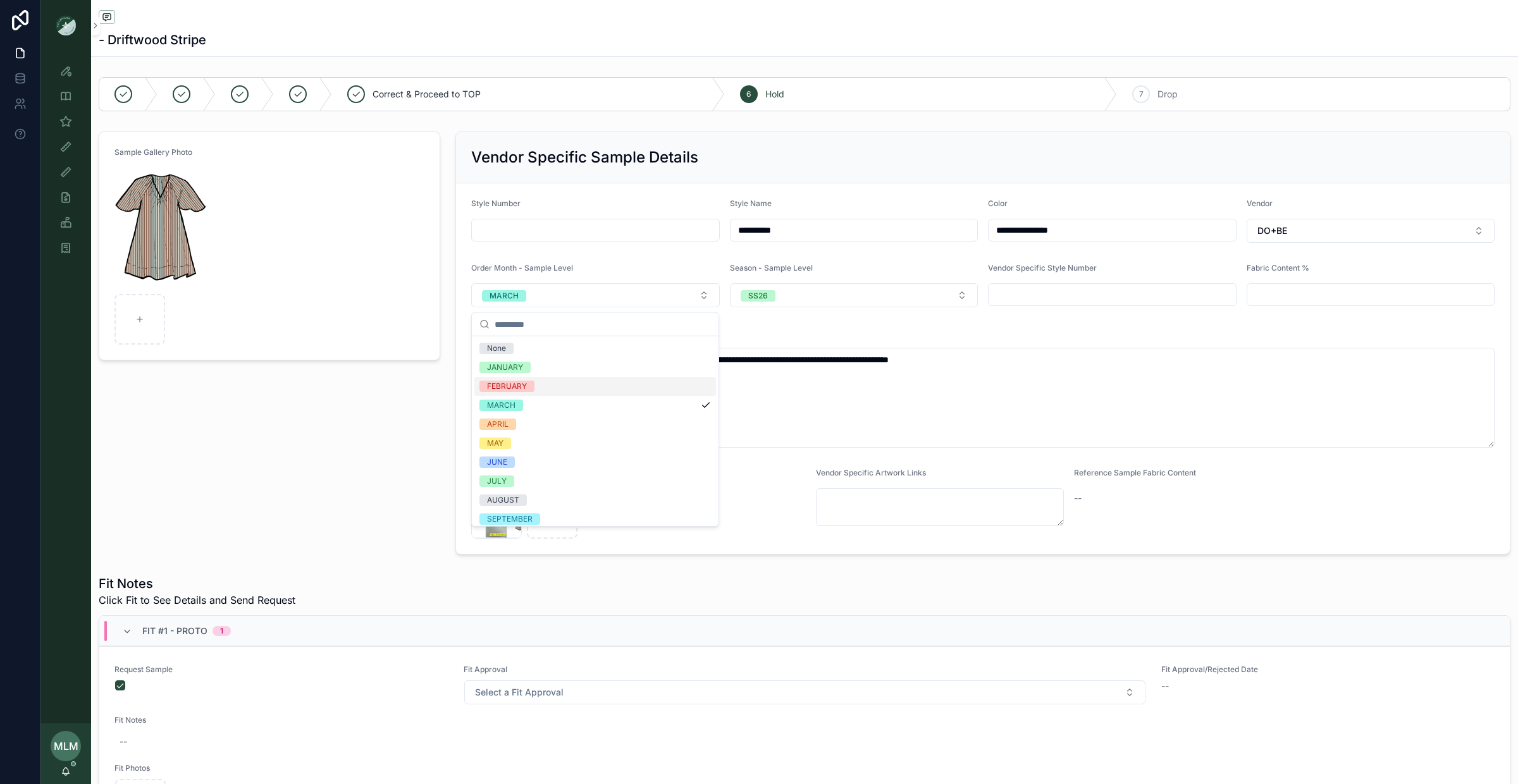
click at [521, 386] on div "FEBRUARY" at bounding box center [507, 386] width 40 height 11
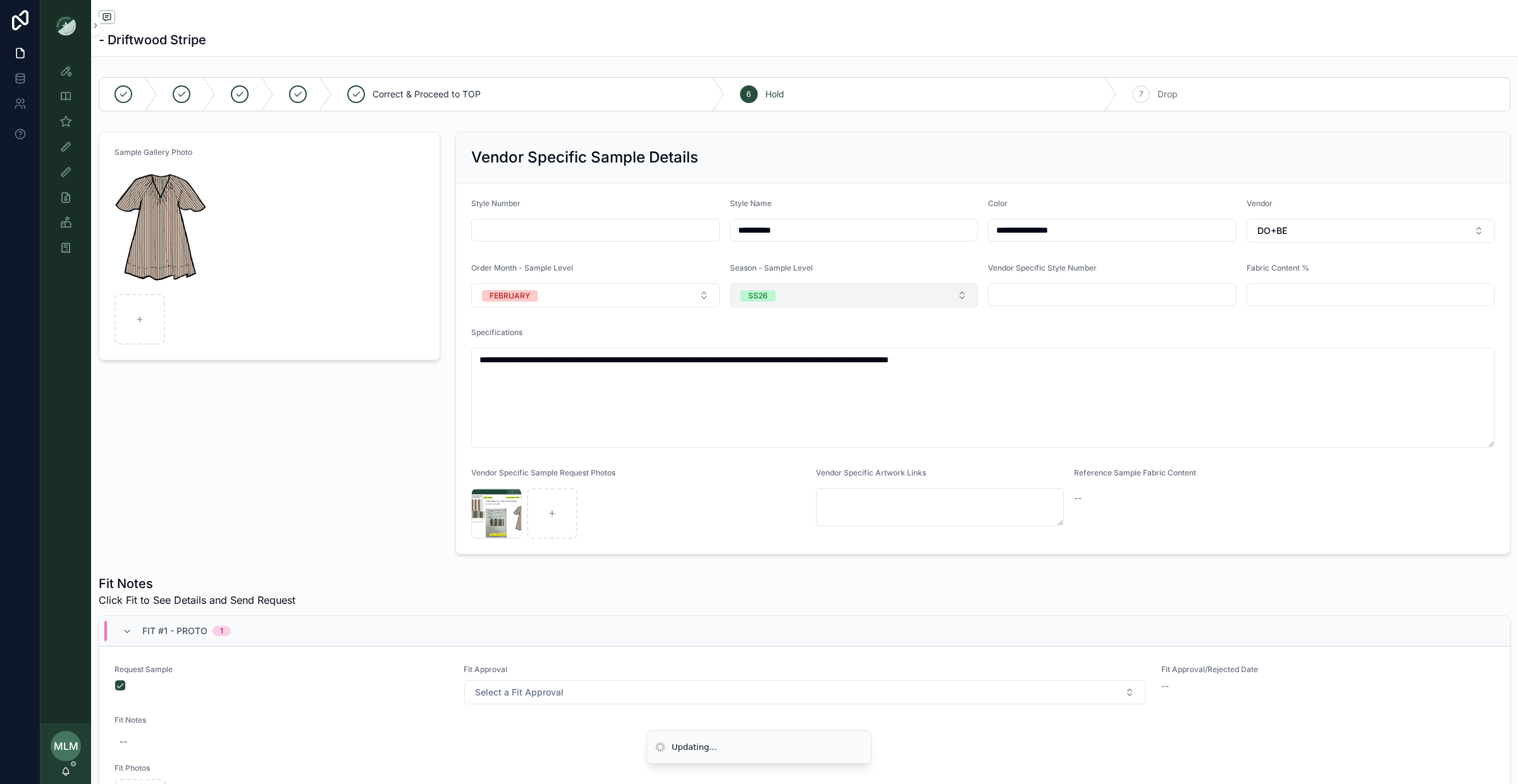
click at [825, 293] on button "SS26" at bounding box center [854, 295] width 249 height 24
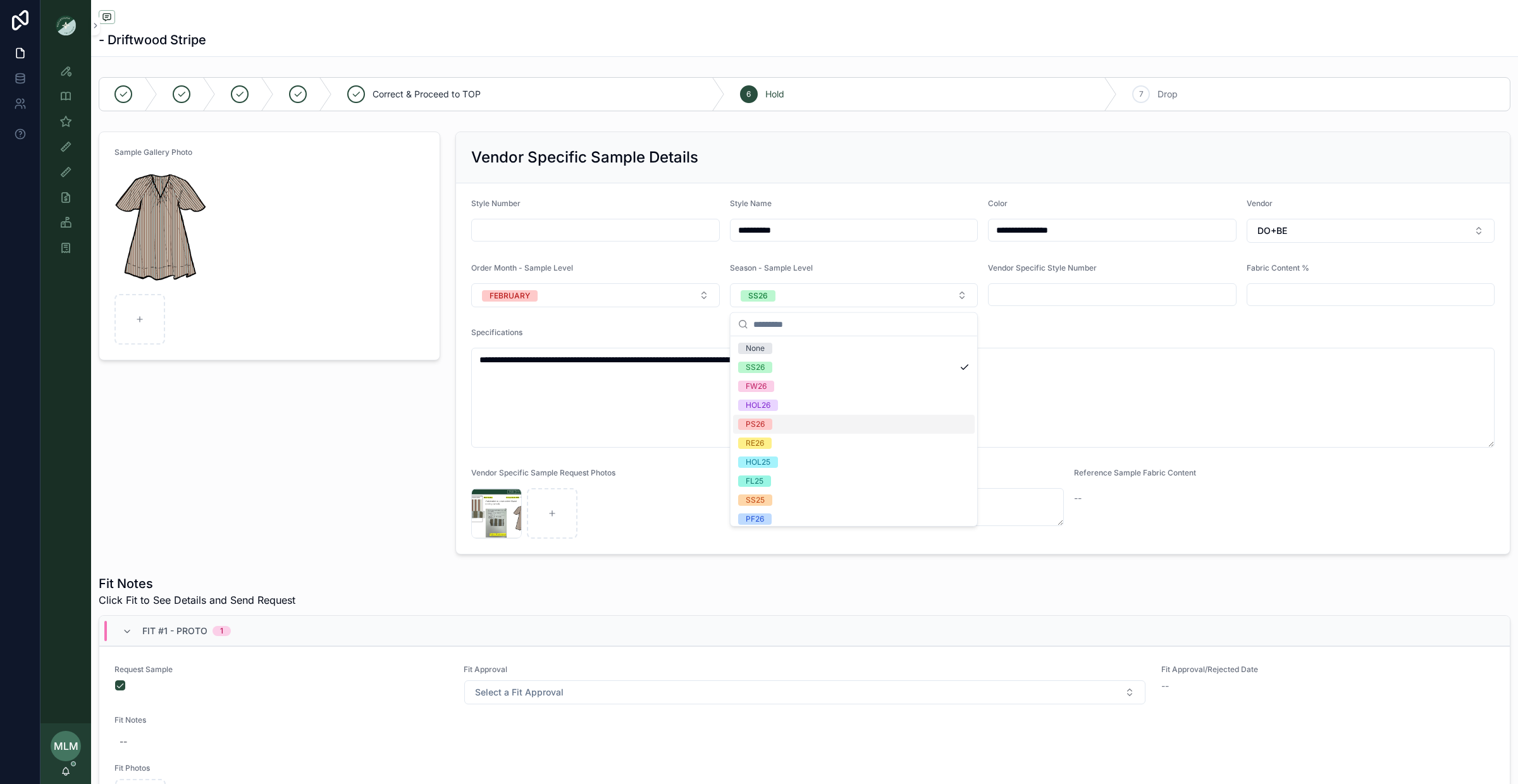
click at [810, 422] on div "PS26" at bounding box center [854, 424] width 242 height 19
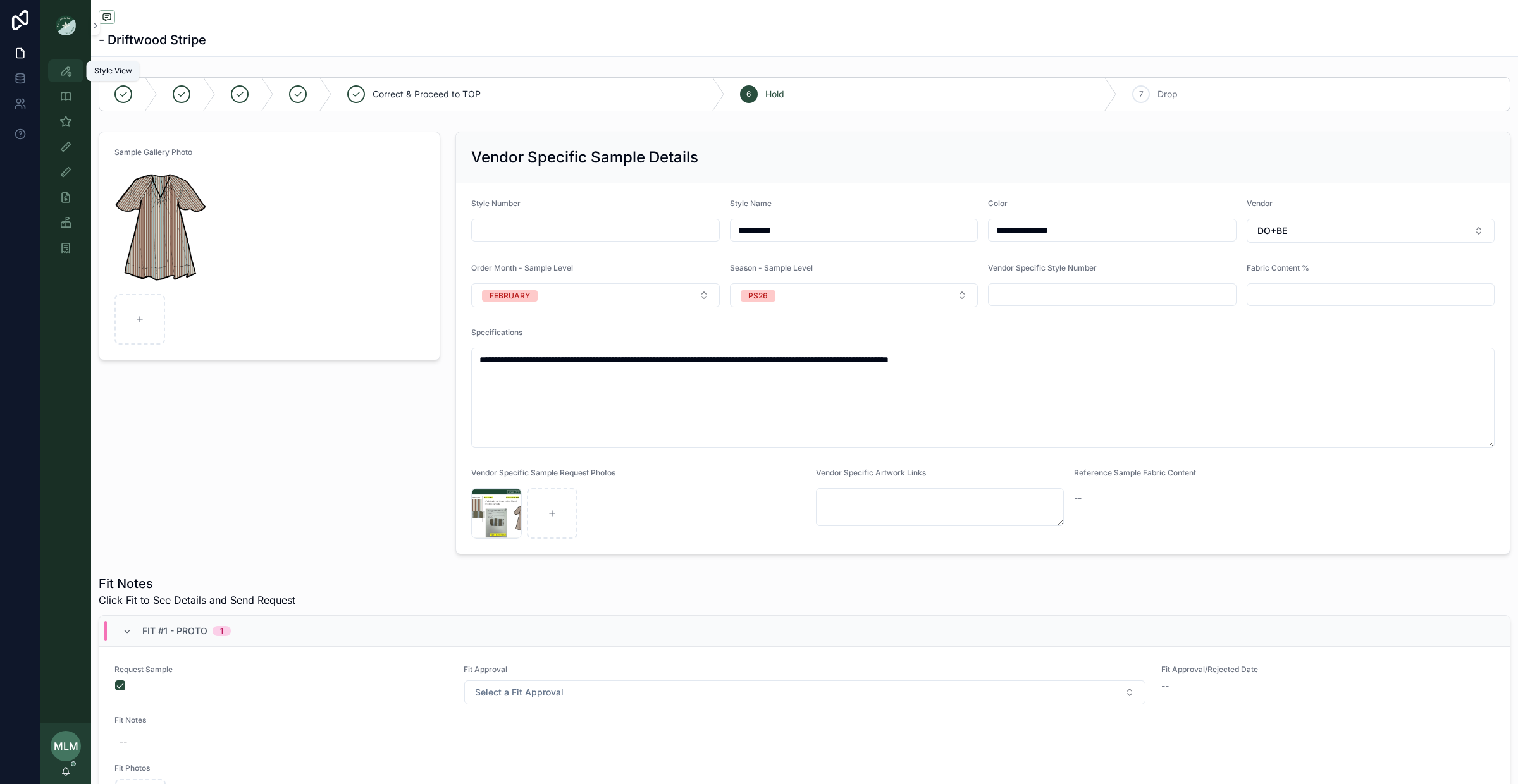
click at [66, 74] on icon "scrollable content" at bounding box center [66, 70] width 13 height 13
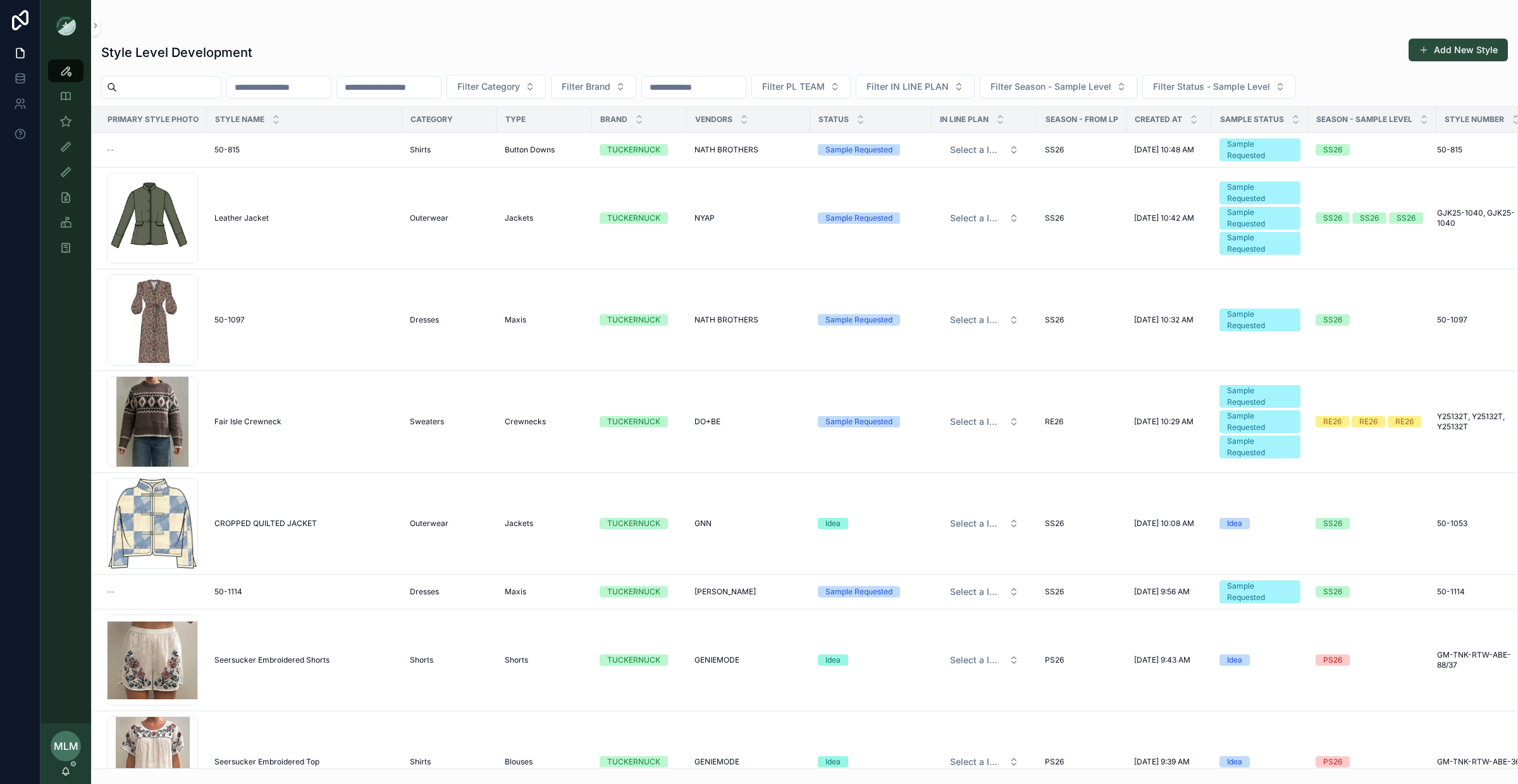
click at [383, 89] on input "scrollable content" at bounding box center [388, 87] width 103 height 18
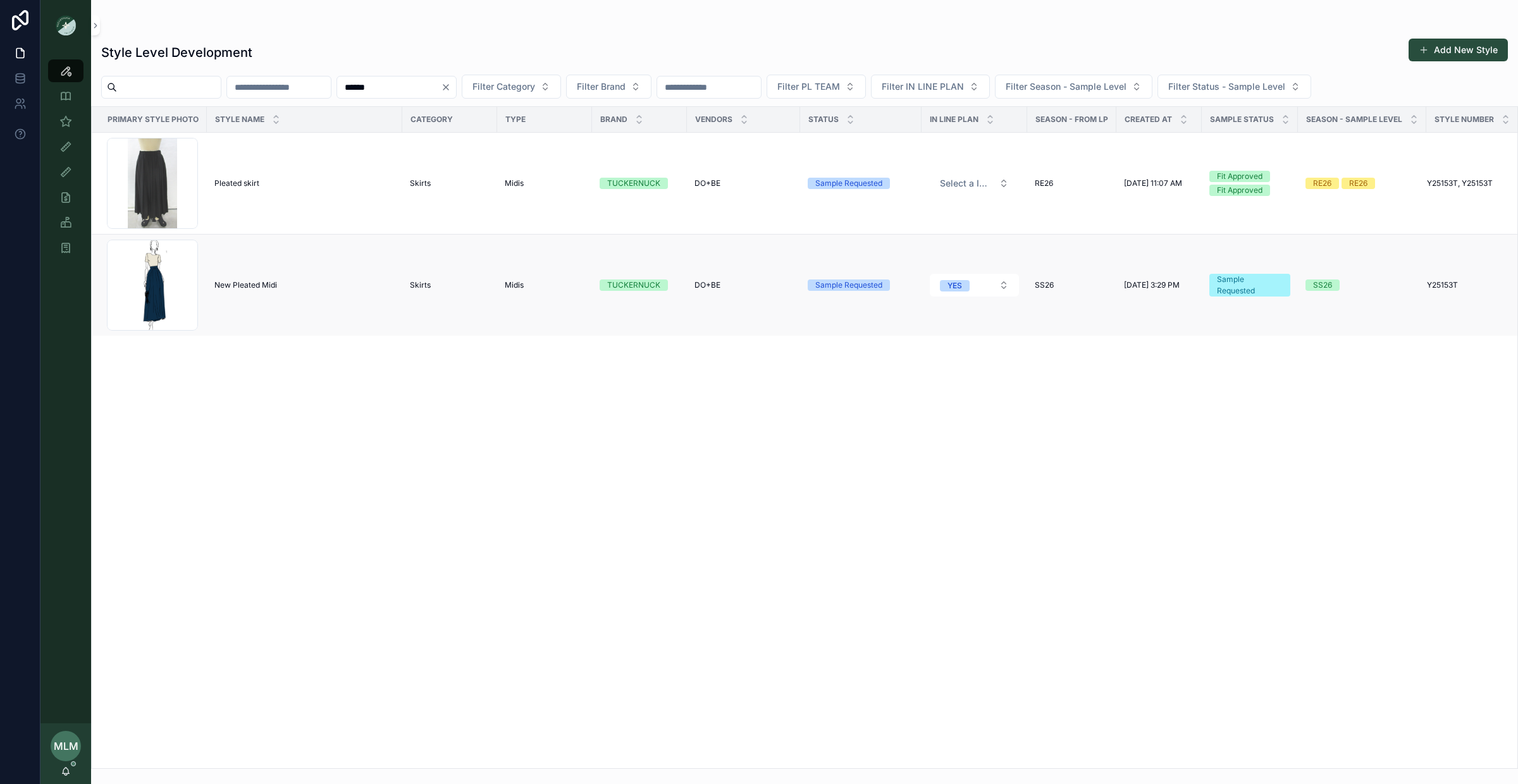
type input "******"
click at [249, 284] on span "New Pleated Midi" at bounding box center [245, 286] width 62 height 10
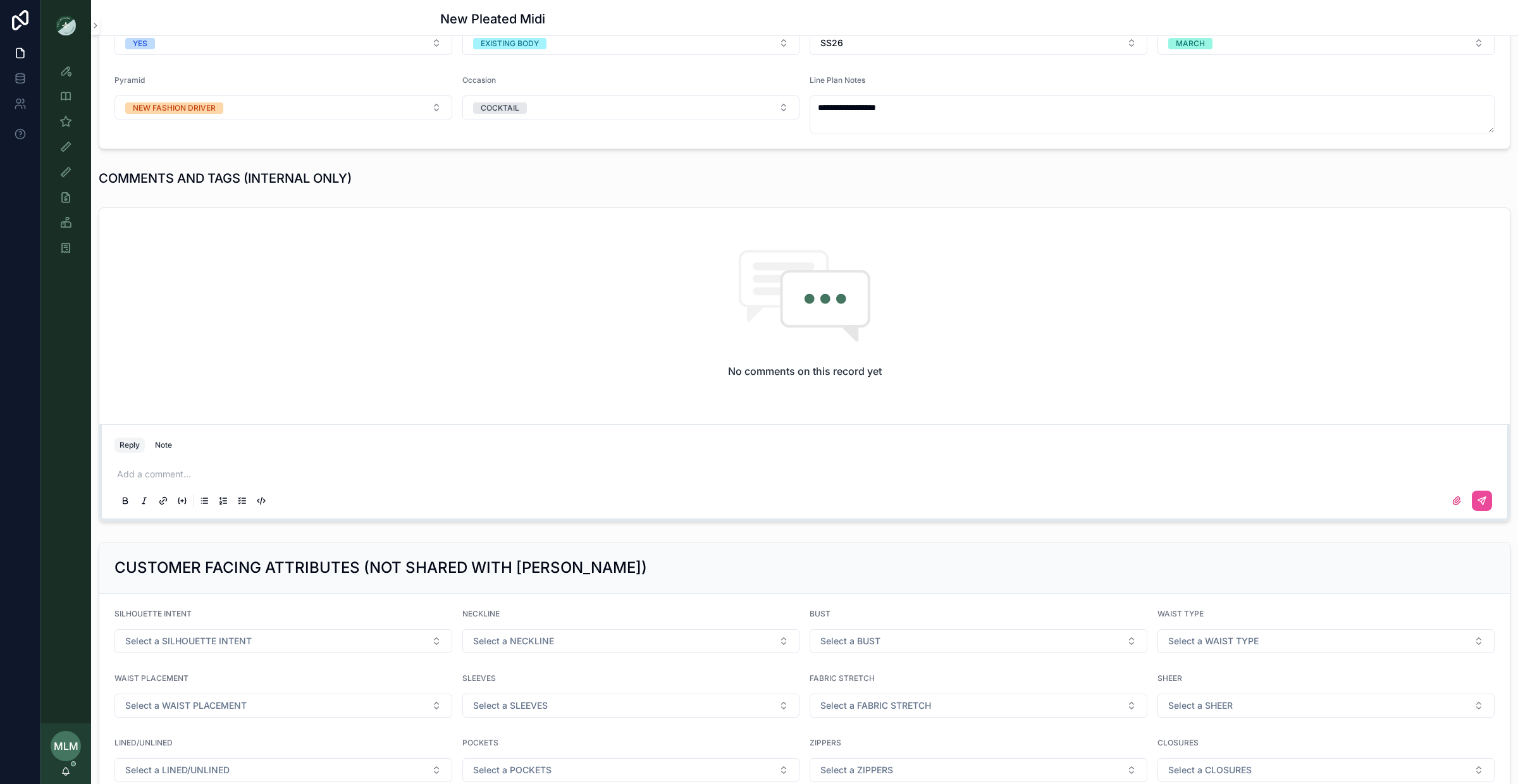
scroll to position [413, 0]
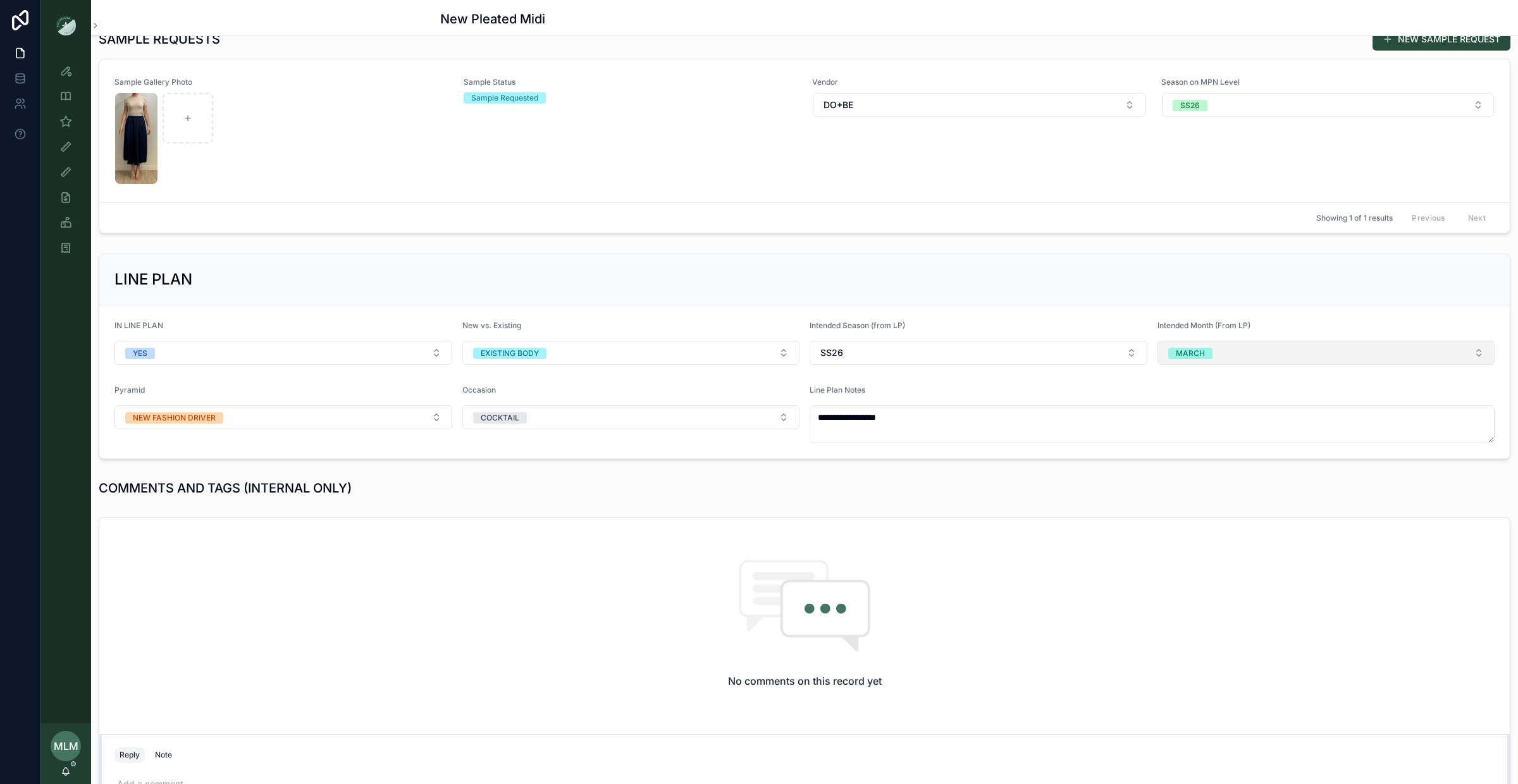
click at [1199, 353] on div "MARCH" at bounding box center [1190, 353] width 29 height 11
click at [1208, 446] on div "FEBRUARY" at bounding box center [1193, 442] width 40 height 11
click at [904, 364] on button "SS26" at bounding box center [978, 353] width 338 height 24
click at [869, 548] on div "PS26" at bounding box center [978, 551] width 331 height 21
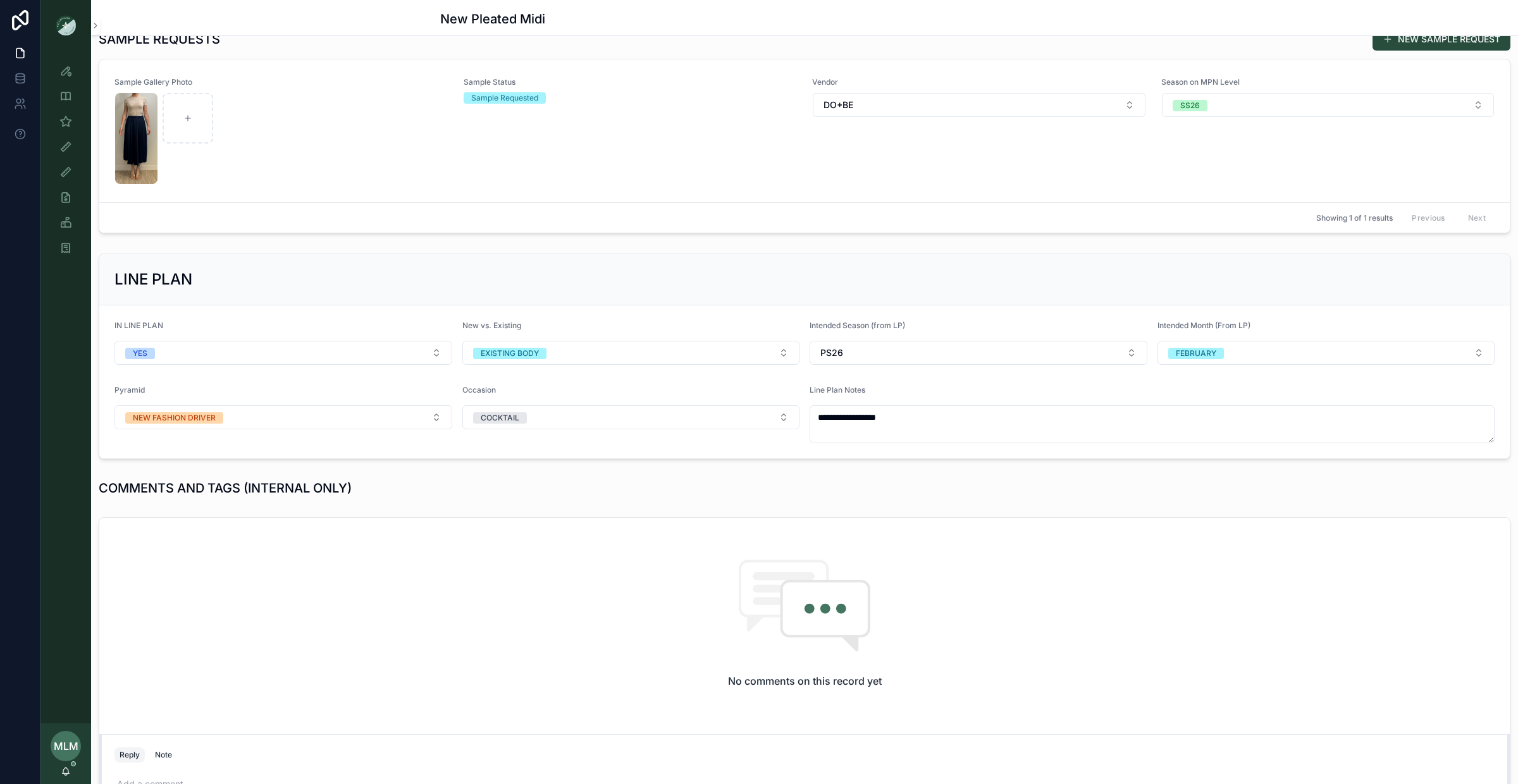
scroll to position [0, 0]
